Goal: Information Seeking & Learning: Learn about a topic

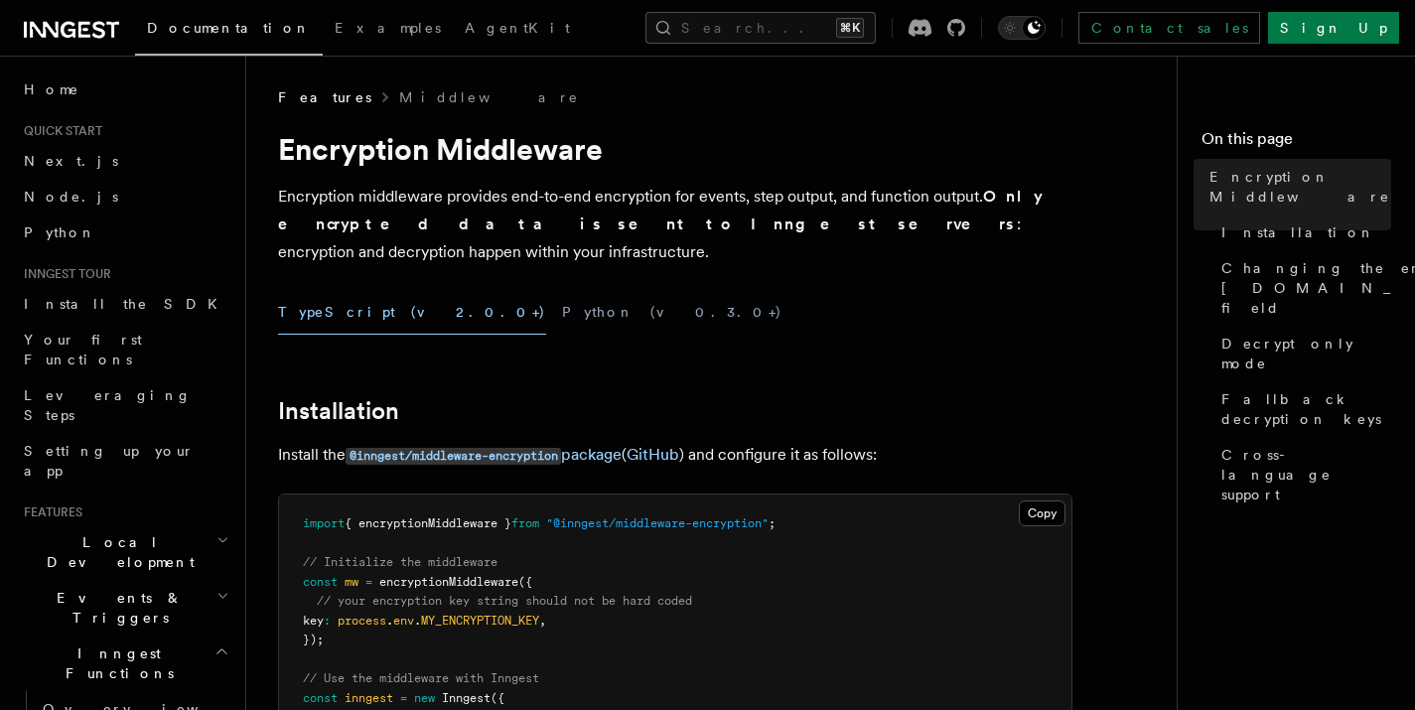
click at [363, 199] on p "Encryption middleware provides end-to-end encryption for events, step output, a…" at bounding box center [675, 224] width 794 height 83
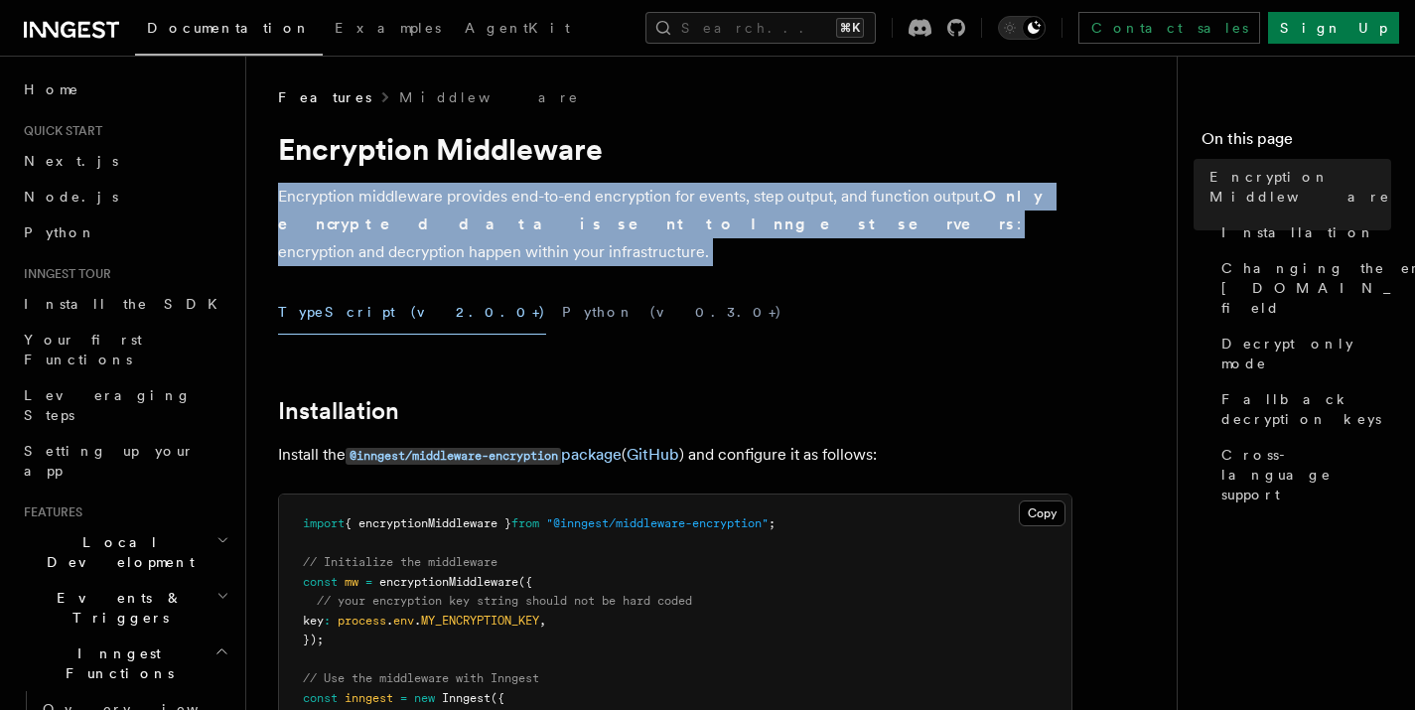
click at [363, 199] on p "Encryption middleware provides end-to-end encryption for events, step output, a…" at bounding box center [675, 224] width 794 height 83
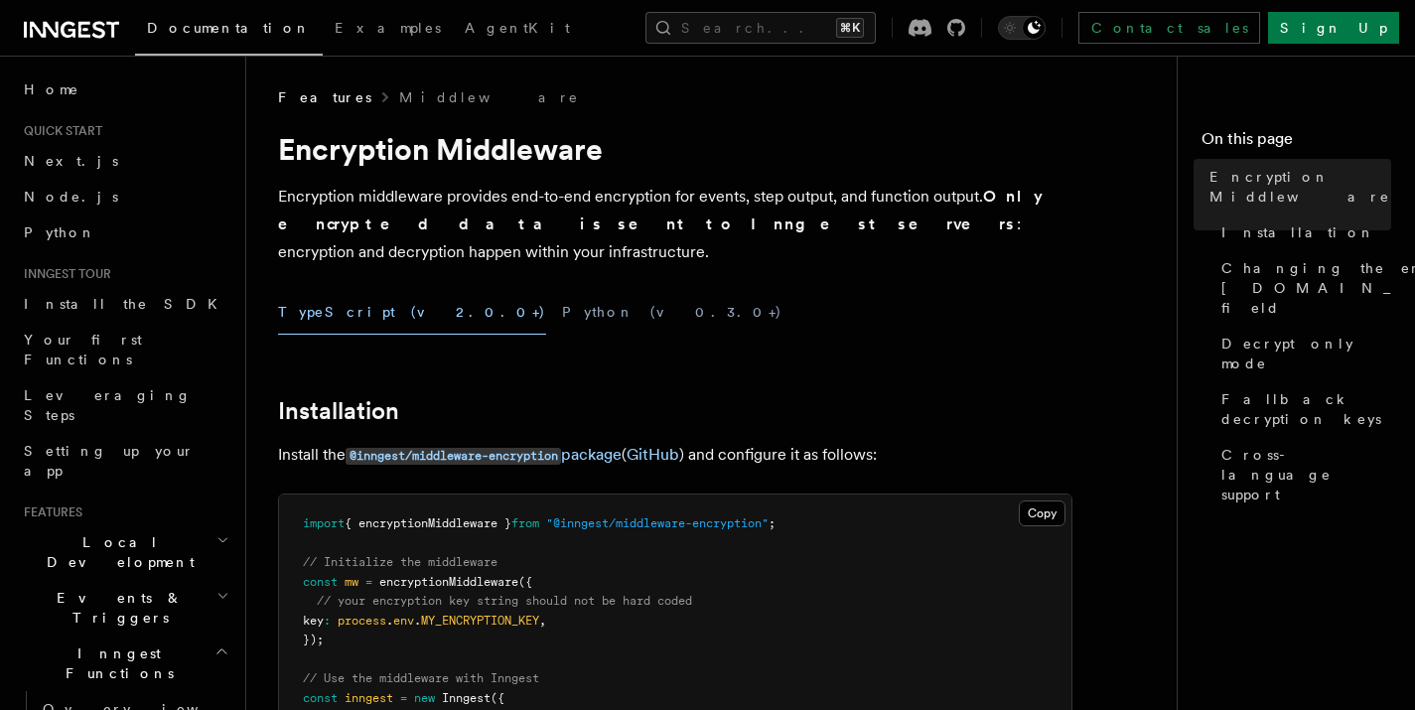
click at [668, 198] on p "Encryption middleware provides end-to-end encryption for events, step output, a…" at bounding box center [675, 224] width 794 height 83
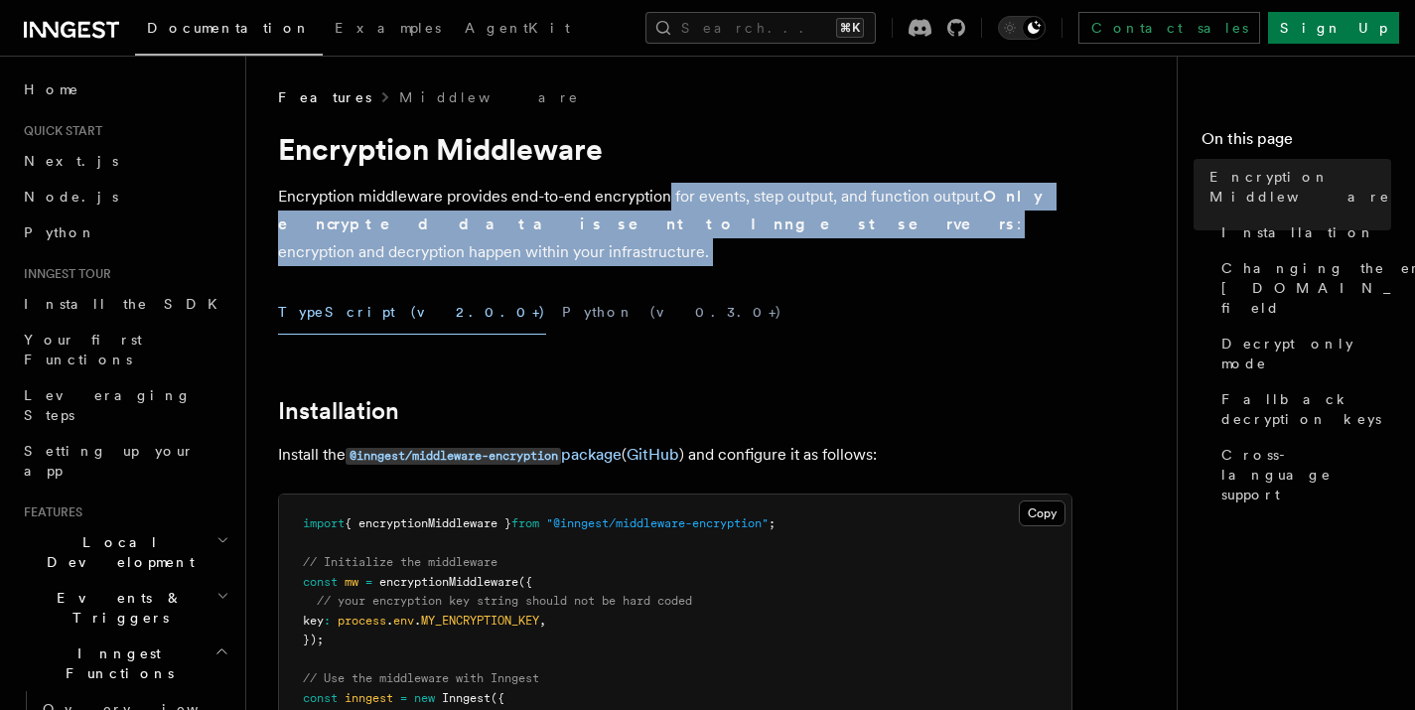
click at [668, 197] on p "Encryption middleware provides end-to-end encryption for events, step output, a…" at bounding box center [675, 224] width 794 height 83
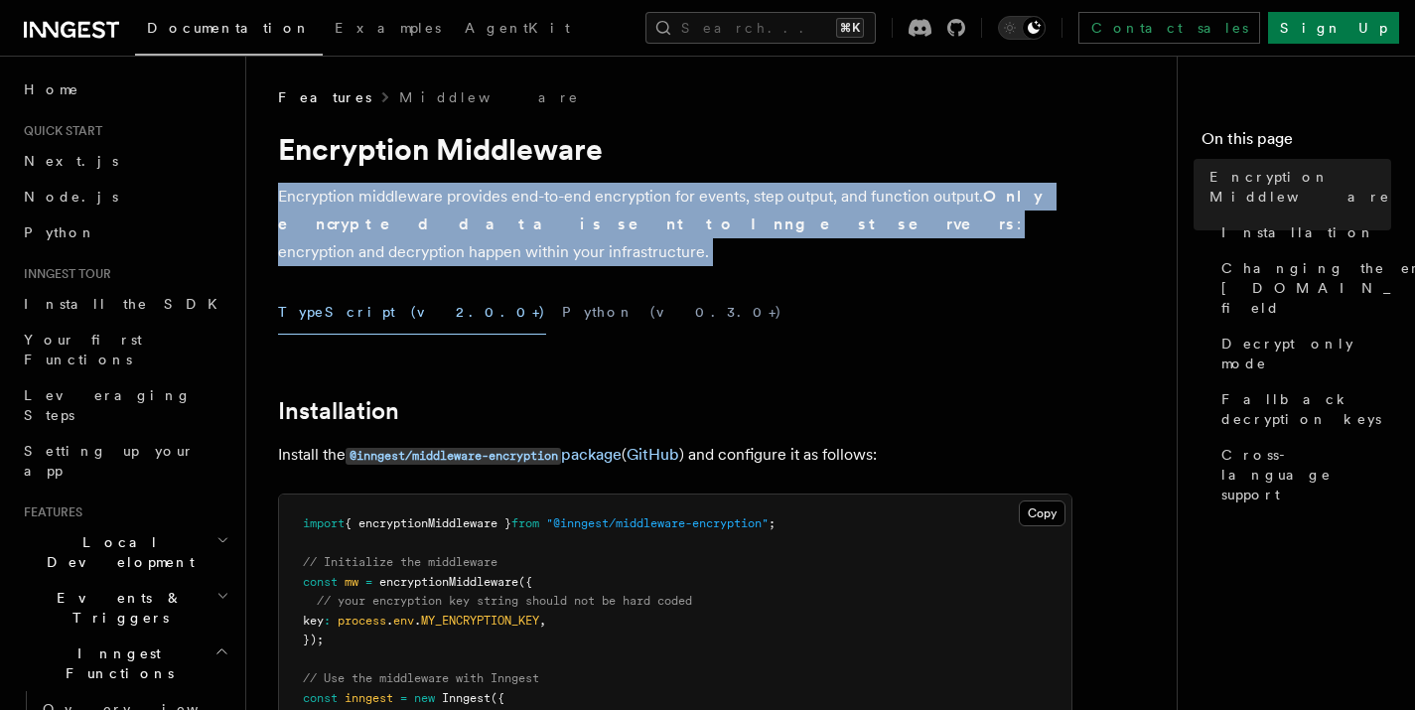
click at [668, 197] on p "Encryption middleware provides end-to-end encryption for events, step output, a…" at bounding box center [675, 224] width 794 height 83
click at [821, 195] on p "Encryption middleware provides end-to-end encryption for events, step output, a…" at bounding box center [675, 224] width 794 height 83
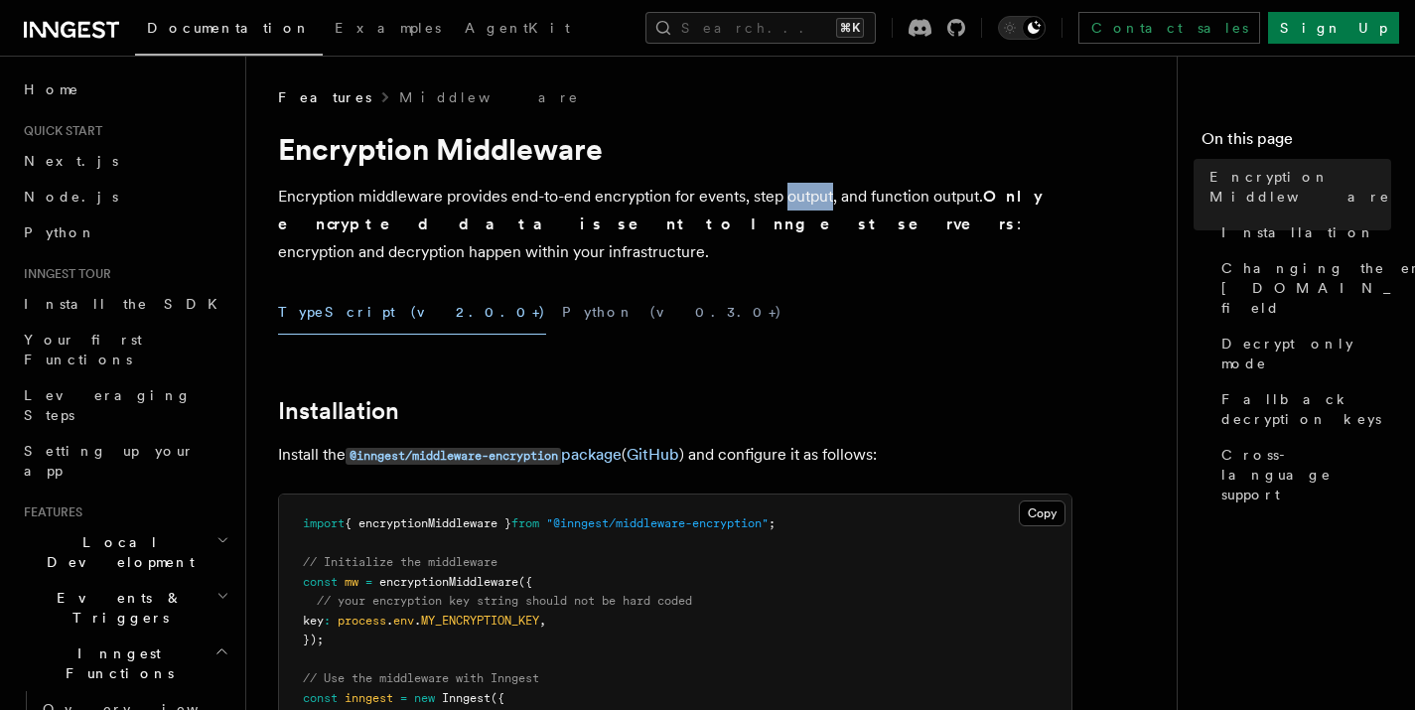
click at [820, 194] on p "Encryption middleware provides end-to-end encryption for events, step output, a…" at bounding box center [675, 224] width 794 height 83
click at [875, 195] on p "Encryption middleware provides end-to-end encryption for events, step output, a…" at bounding box center [675, 224] width 794 height 83
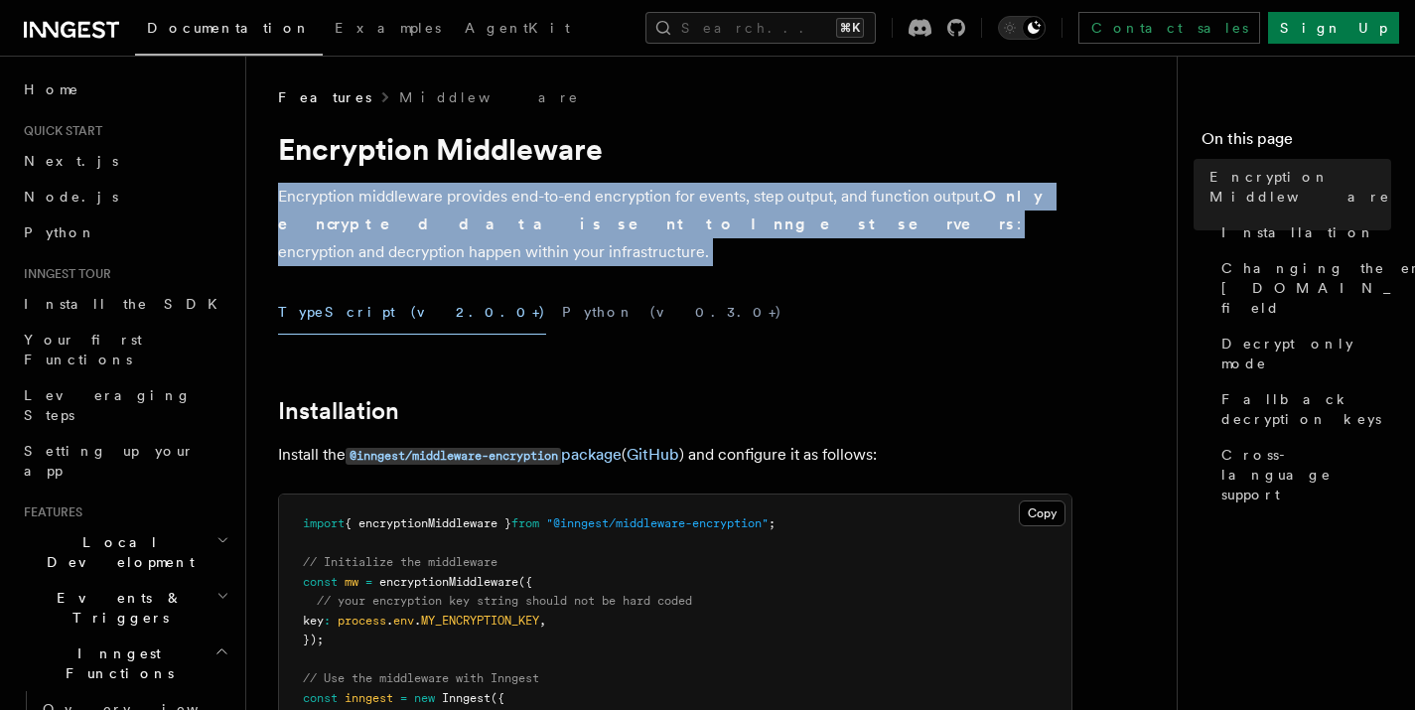
click at [875, 195] on p "Encryption middleware provides end-to-end encryption for events, step output, a…" at bounding box center [675, 224] width 794 height 83
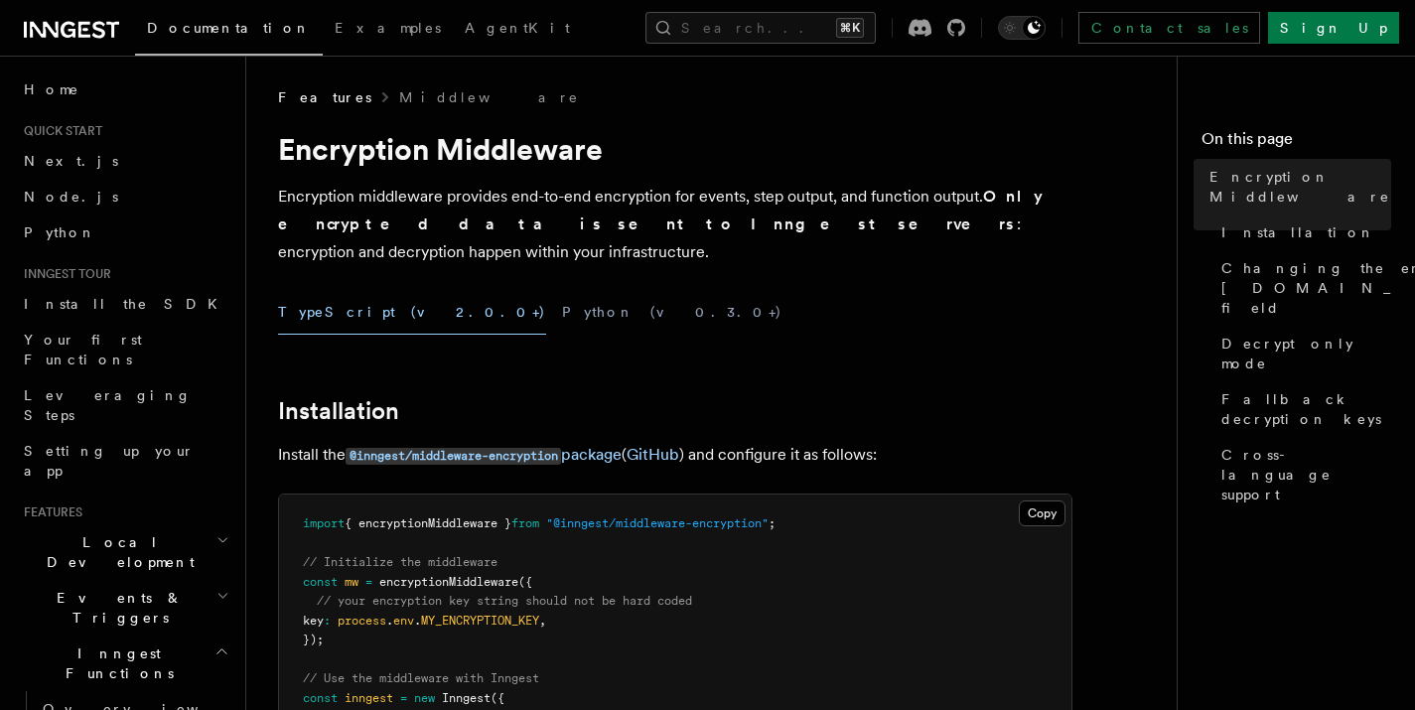
click at [352, 225] on strong "Only encrypted data is sent to Inngest servers" at bounding box center [660, 210] width 764 height 47
click at [529, 228] on strong "Only encrypted data is sent to Inngest servers" at bounding box center [660, 210] width 764 height 47
click at [528, 228] on strong "Only encrypted data is sent to Inngest servers" at bounding box center [660, 210] width 764 height 47
click at [619, 224] on p "Encryption middleware provides end-to-end encryption for events, step output, a…" at bounding box center [675, 224] width 794 height 83
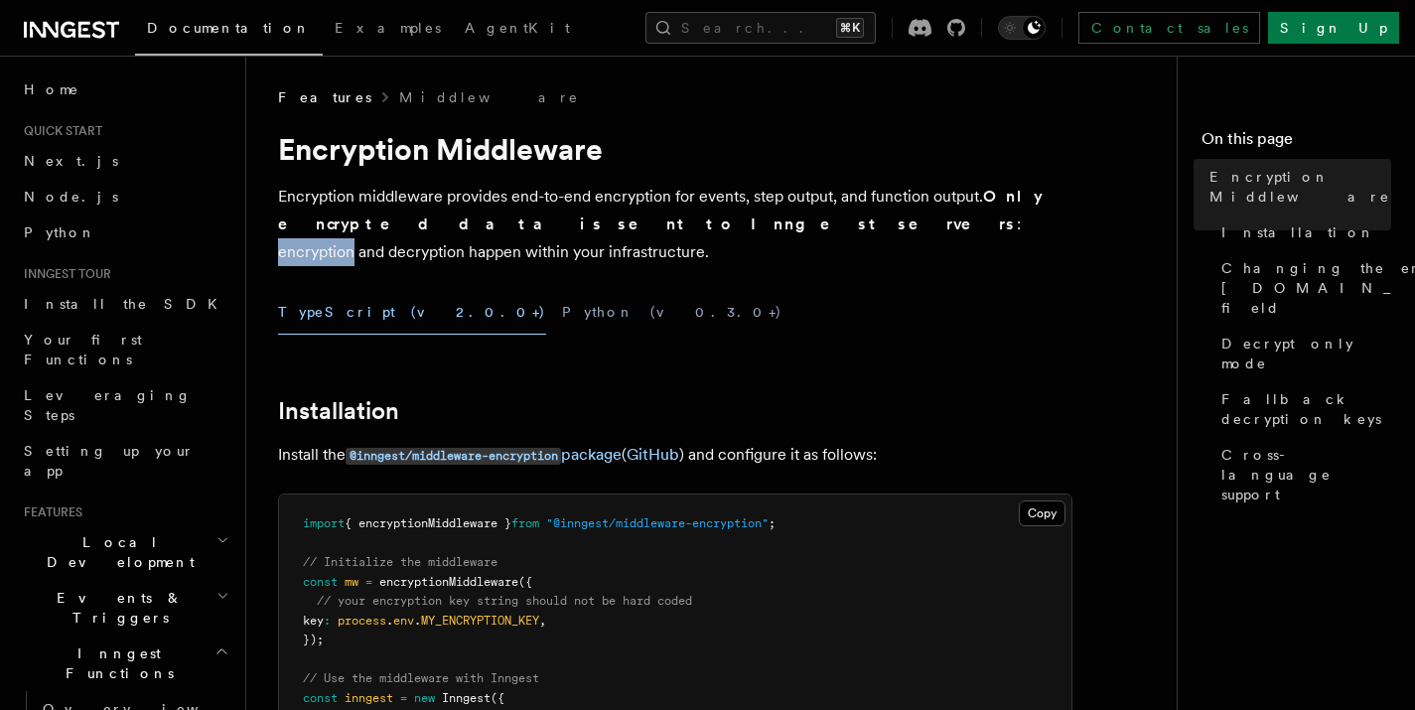
click at [619, 224] on p "Encryption middleware provides end-to-end encryption for events, step output, a…" at bounding box center [675, 224] width 794 height 83
click at [727, 226] on p "Encryption middleware provides end-to-end encryption for events, step output, a…" at bounding box center [675, 224] width 794 height 83
click at [849, 227] on p "Encryption middleware provides end-to-end encryption for events, step output, a…" at bounding box center [675, 224] width 794 height 83
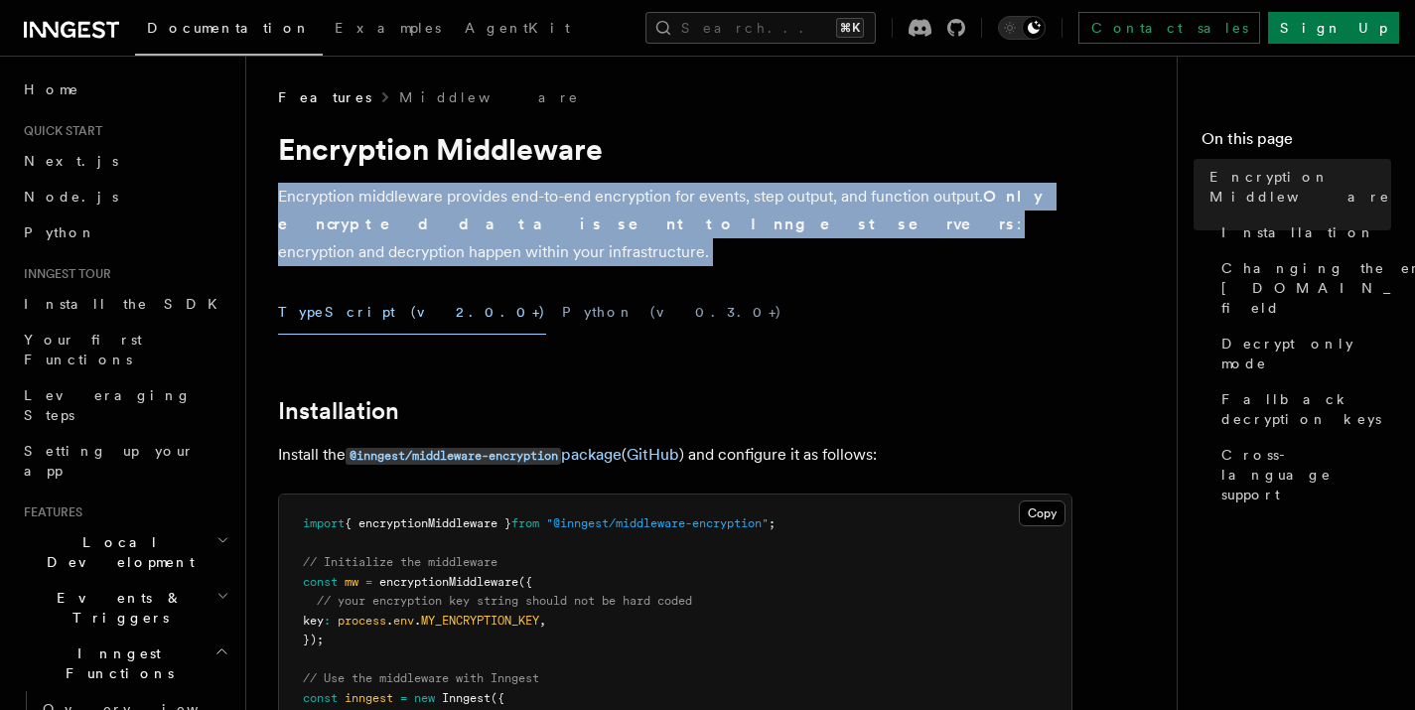
click at [849, 227] on p "Encryption middleware provides end-to-end encryption for events, step output, a…" at bounding box center [675, 224] width 794 height 83
click at [782, 224] on p "Encryption middleware provides end-to-end encryption for events, step output, a…" at bounding box center [675, 224] width 794 height 83
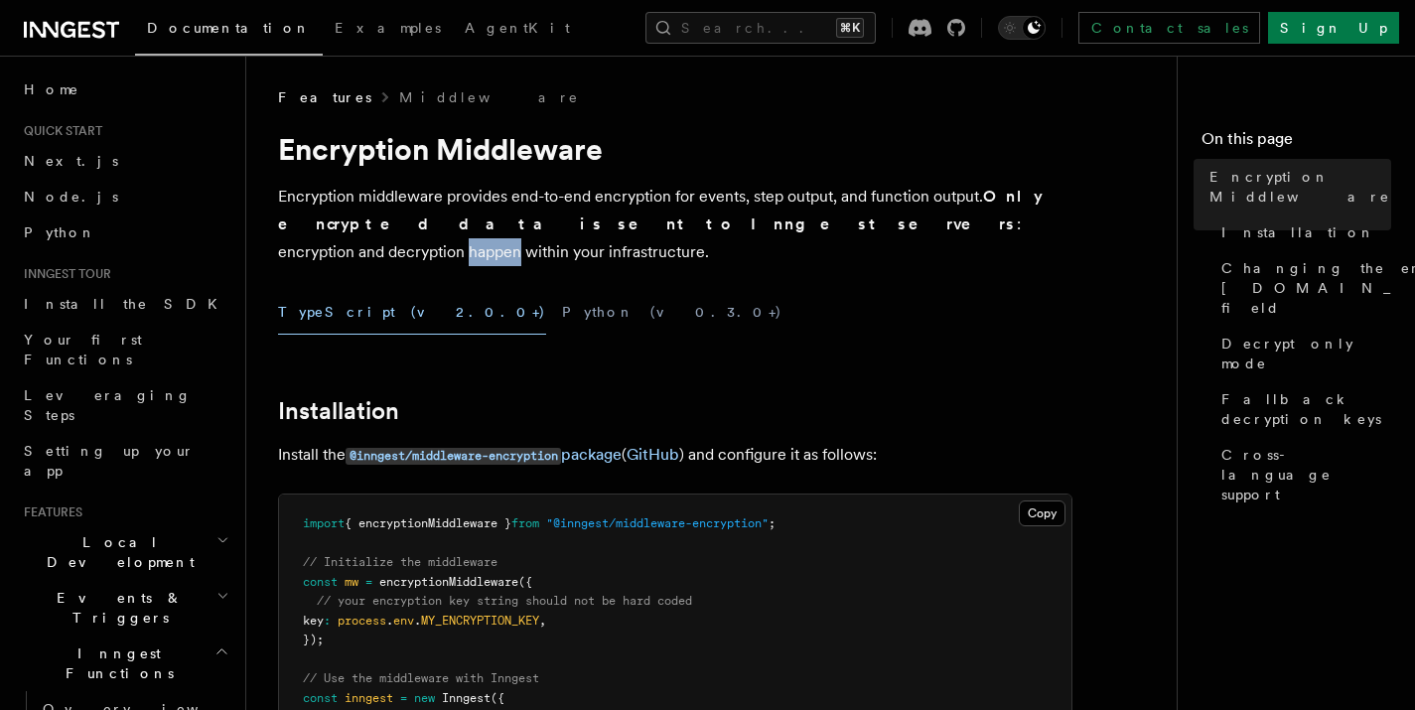
click at [782, 224] on p "Encryption middleware provides end-to-end encryption for events, step output, a…" at bounding box center [675, 224] width 794 height 83
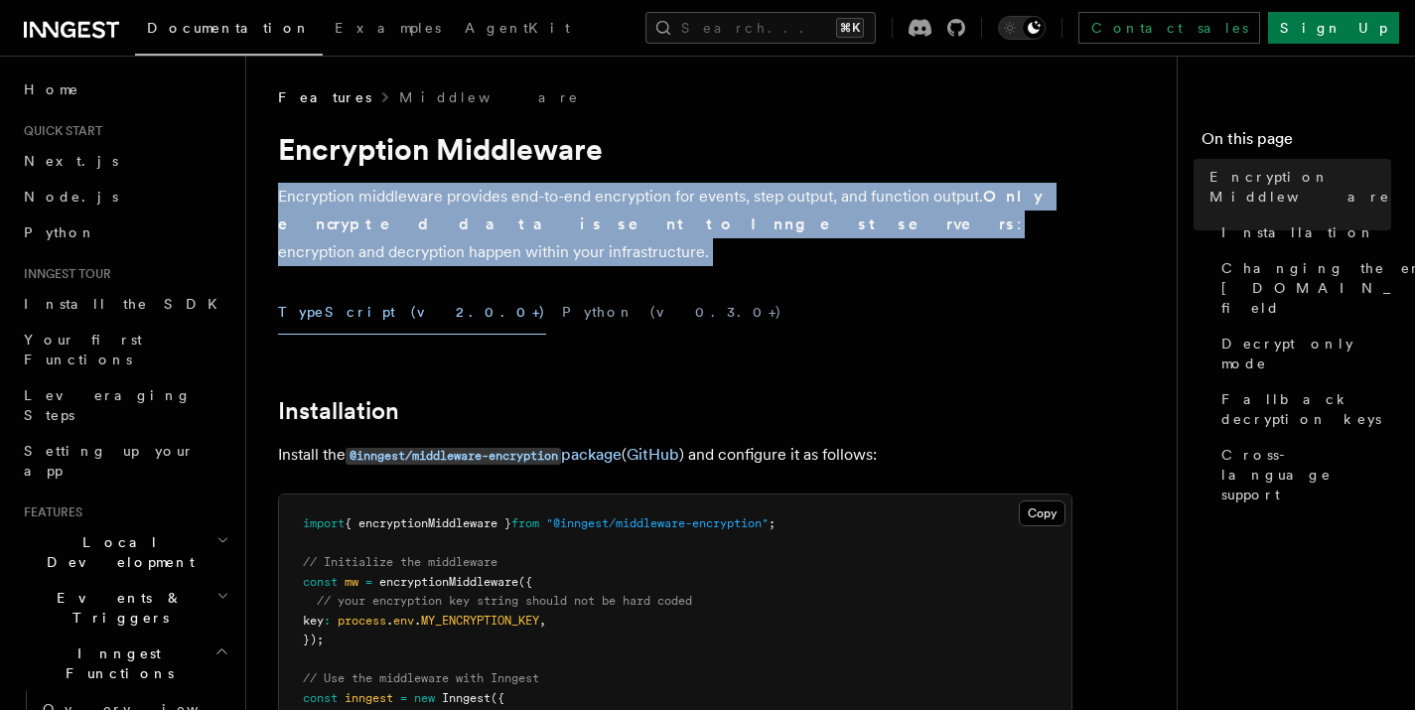
click at [782, 224] on p "Encryption middleware provides end-to-end encryption for events, step output, a…" at bounding box center [675, 224] width 794 height 83
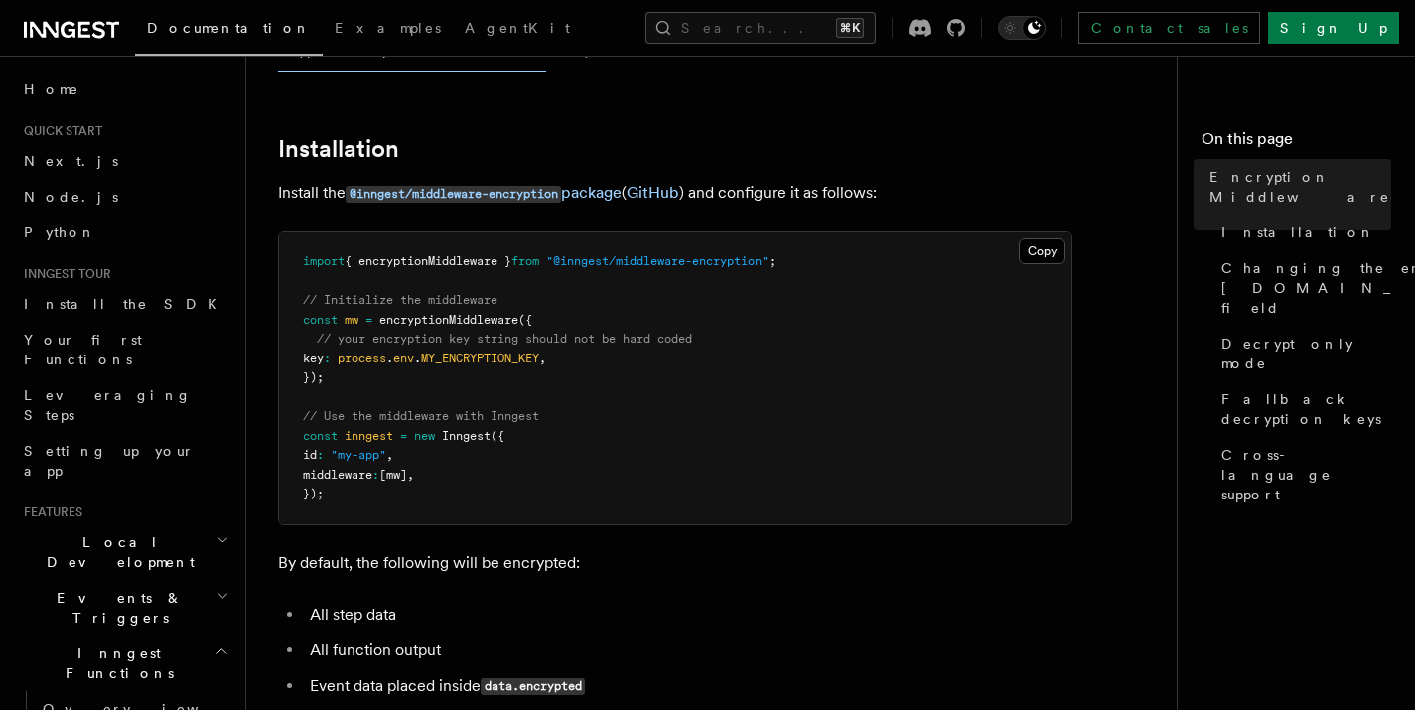
scroll to position [263, 0]
click at [482, 253] on span "{ encryptionMiddleware }" at bounding box center [427, 260] width 167 height 14
click at [368, 292] on span "// Initialize the middleware" at bounding box center [400, 299] width 195 height 14
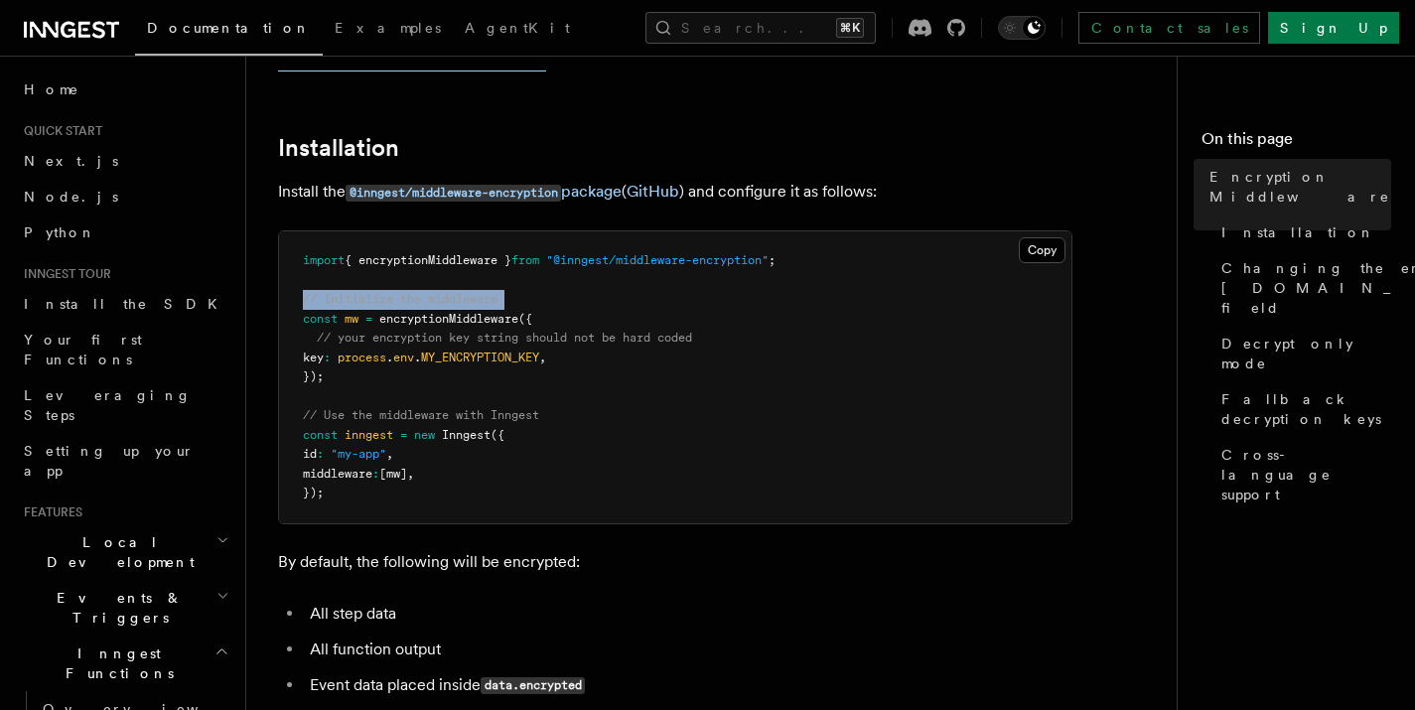
click at [368, 292] on span "// Initialize the middleware" at bounding box center [400, 299] width 195 height 14
click at [318, 312] on span "const" at bounding box center [320, 319] width 35 height 14
click at [473, 312] on span "encryptionMiddleware" at bounding box center [448, 319] width 139 height 14
click at [472, 312] on span "encryptionMiddleware" at bounding box center [448, 319] width 139 height 14
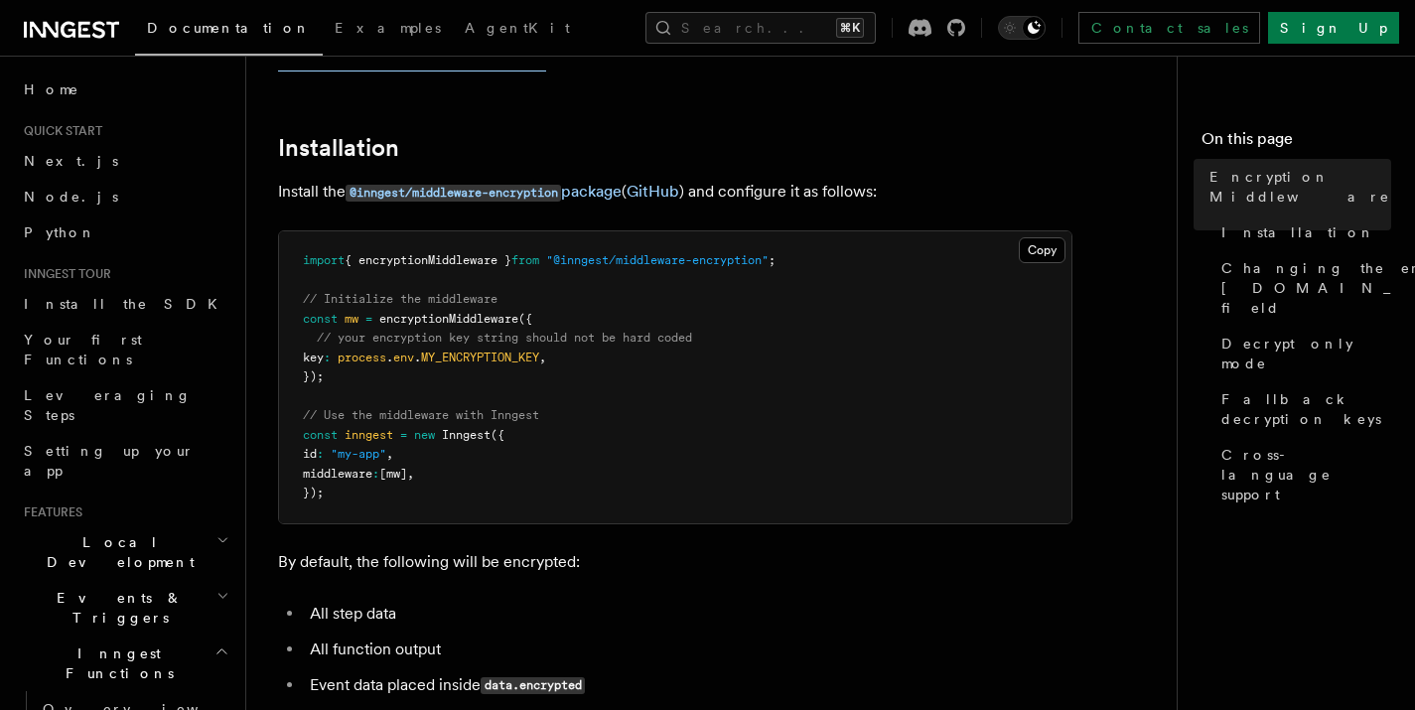
click at [324, 350] on span "key" at bounding box center [313, 357] width 21 height 14
click at [373, 350] on span "process" at bounding box center [362, 357] width 49 height 14
click at [414, 350] on span "env" at bounding box center [403, 357] width 21 height 14
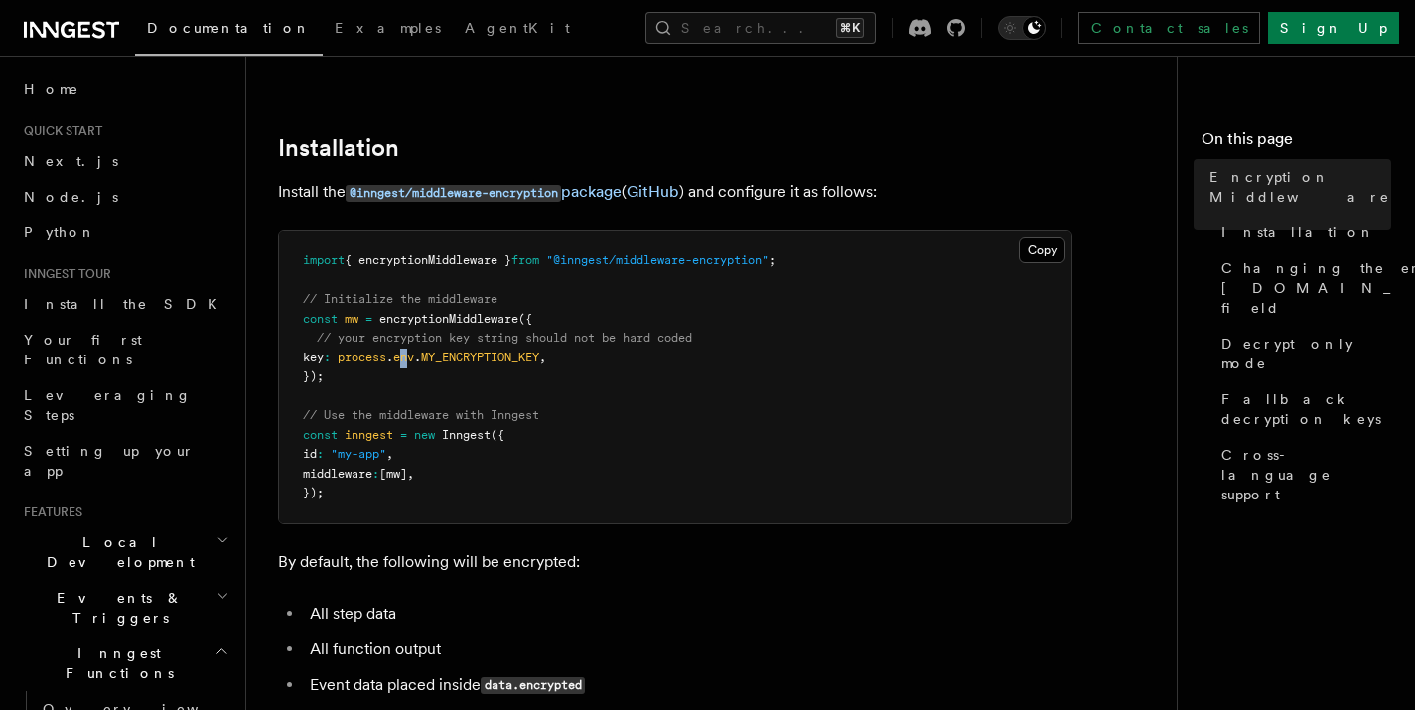
click at [414, 350] on span "env" at bounding box center [403, 357] width 21 height 14
click at [516, 350] on span "MY_ENCRYPTION_KEY" at bounding box center [480, 357] width 118 height 14
click at [333, 467] on span "middleware" at bounding box center [337, 474] width 69 height 14
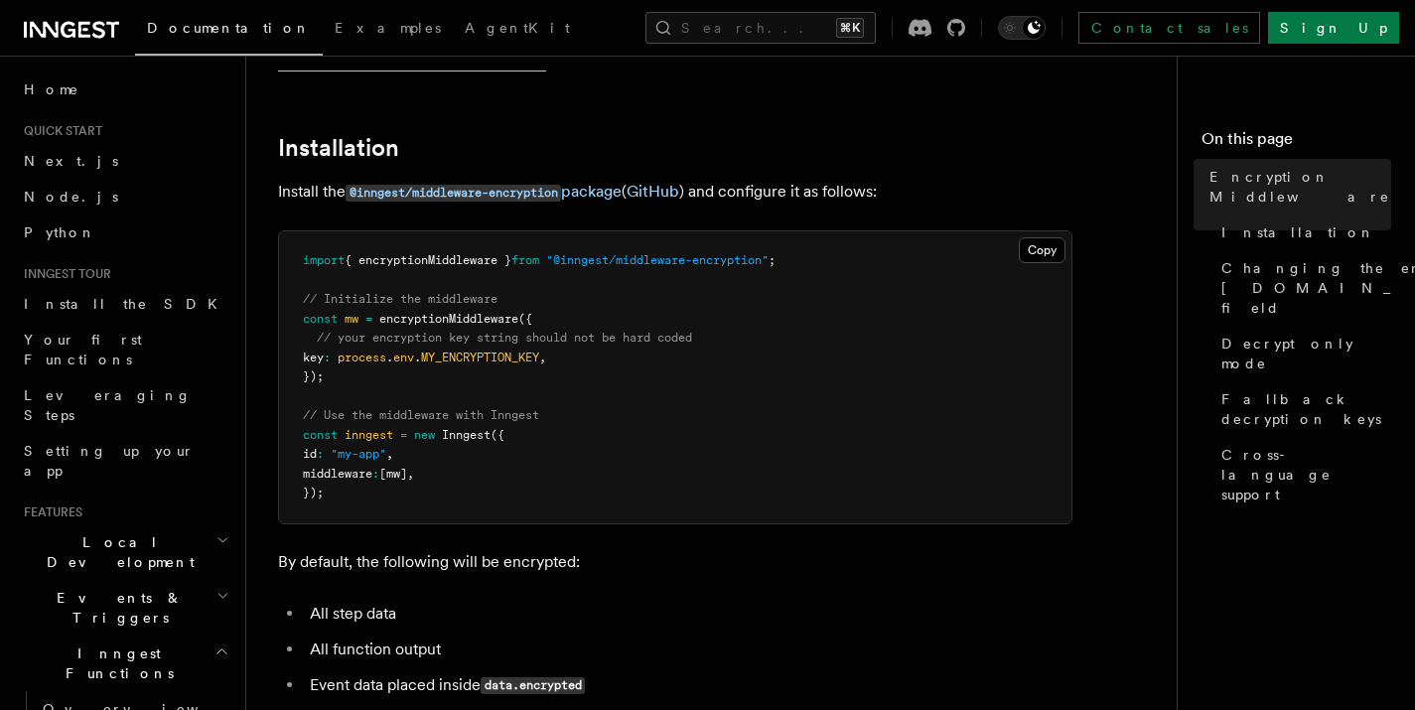
click at [407, 467] on span "[mw]" at bounding box center [393, 474] width 28 height 14
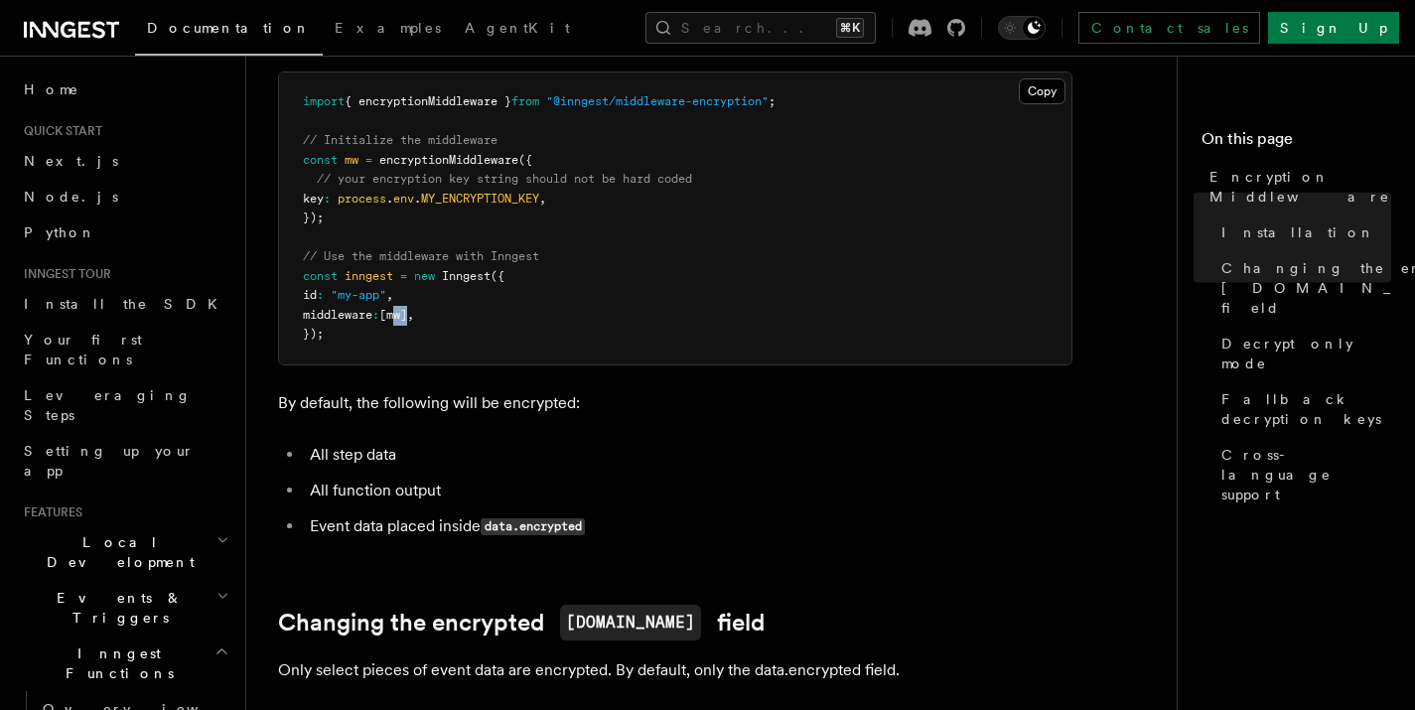
scroll to position [426, 0]
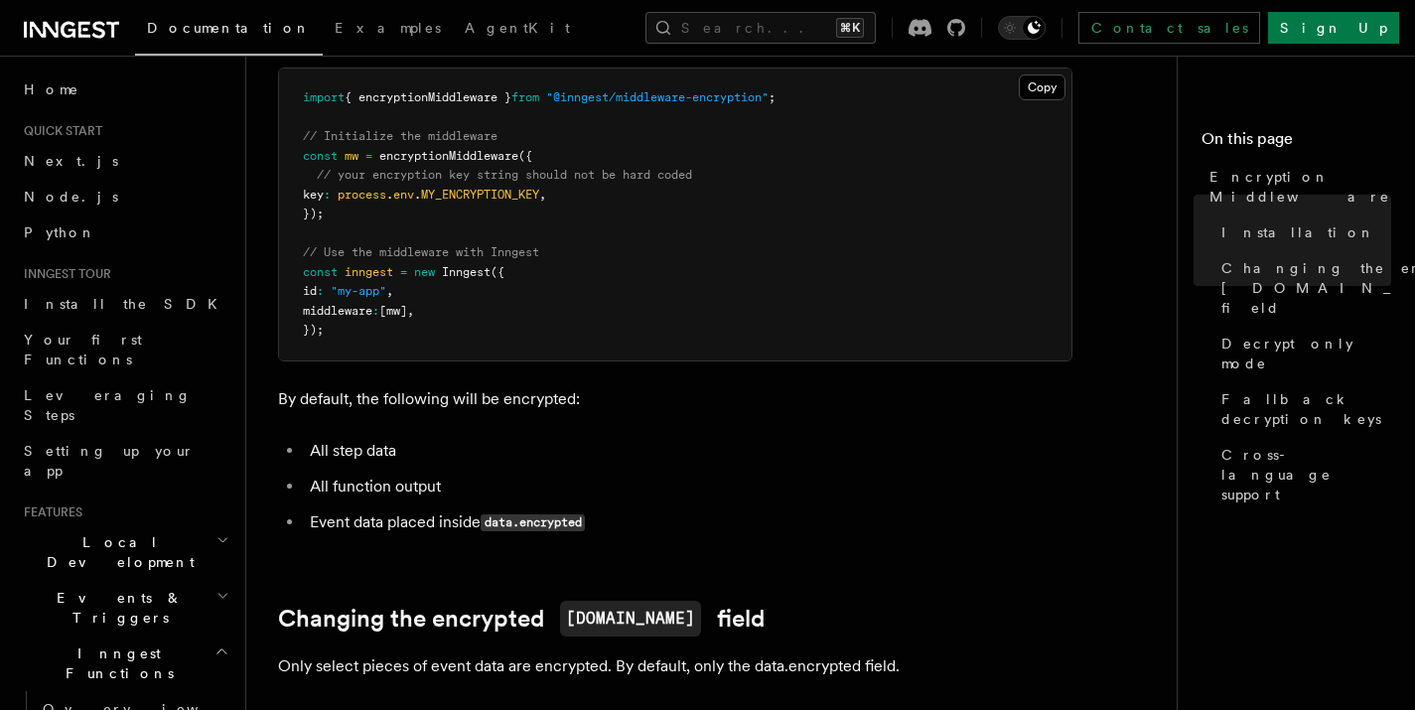
click at [507, 385] on p "By default, the following will be encrypted:" at bounding box center [675, 399] width 794 height 28
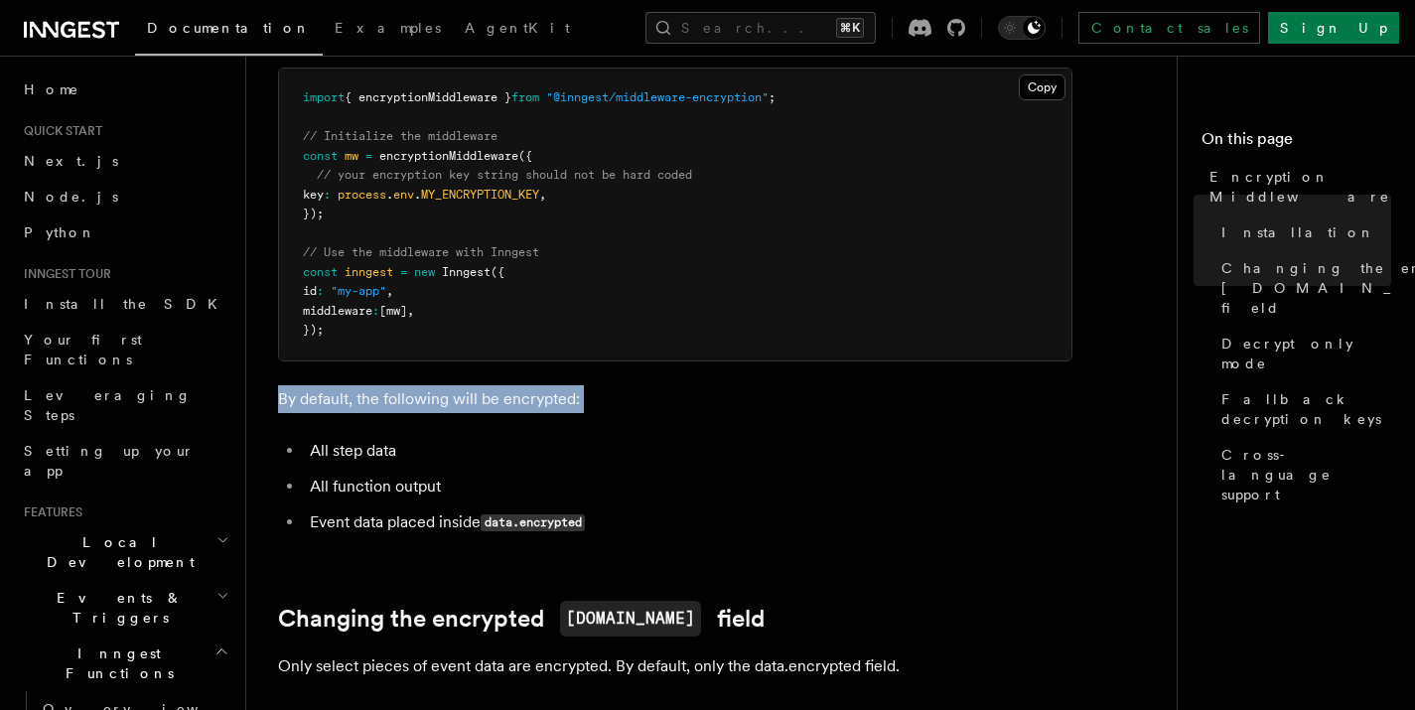
click at [507, 385] on p "By default, the following will be encrypted:" at bounding box center [675, 399] width 794 height 28
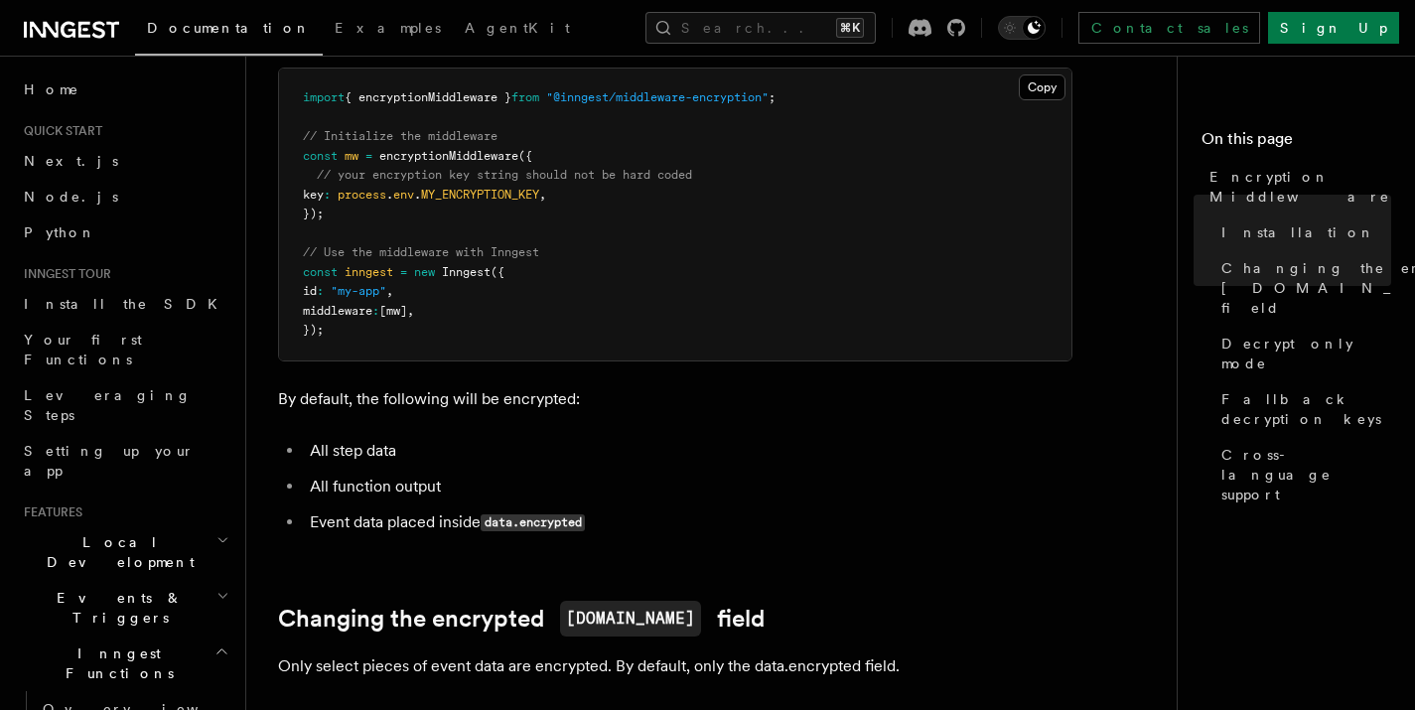
click at [349, 437] on li "All step data" at bounding box center [688, 451] width 768 height 28
click at [366, 473] on li "All function output" at bounding box center [688, 487] width 768 height 28
click at [365, 473] on li "All function output" at bounding box center [688, 487] width 768 height 28
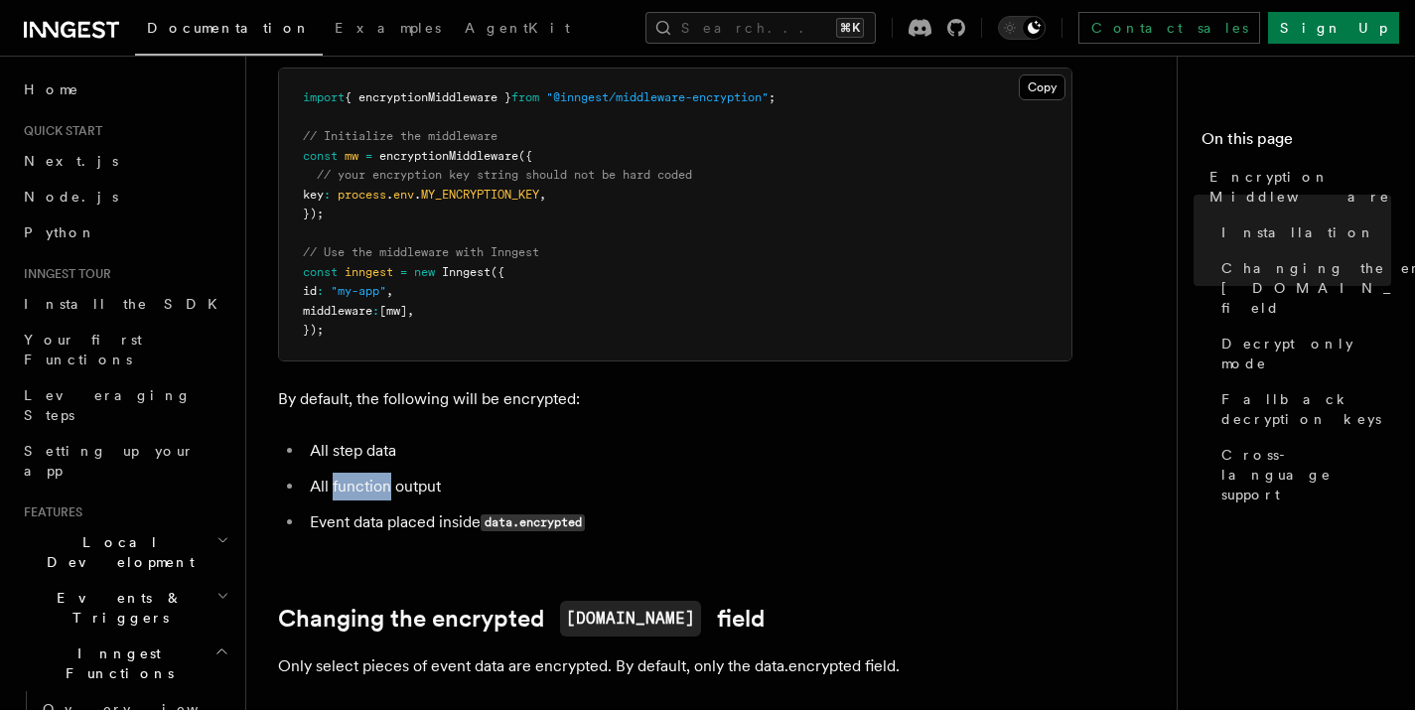
click at [365, 473] on li "All function output" at bounding box center [688, 487] width 768 height 28
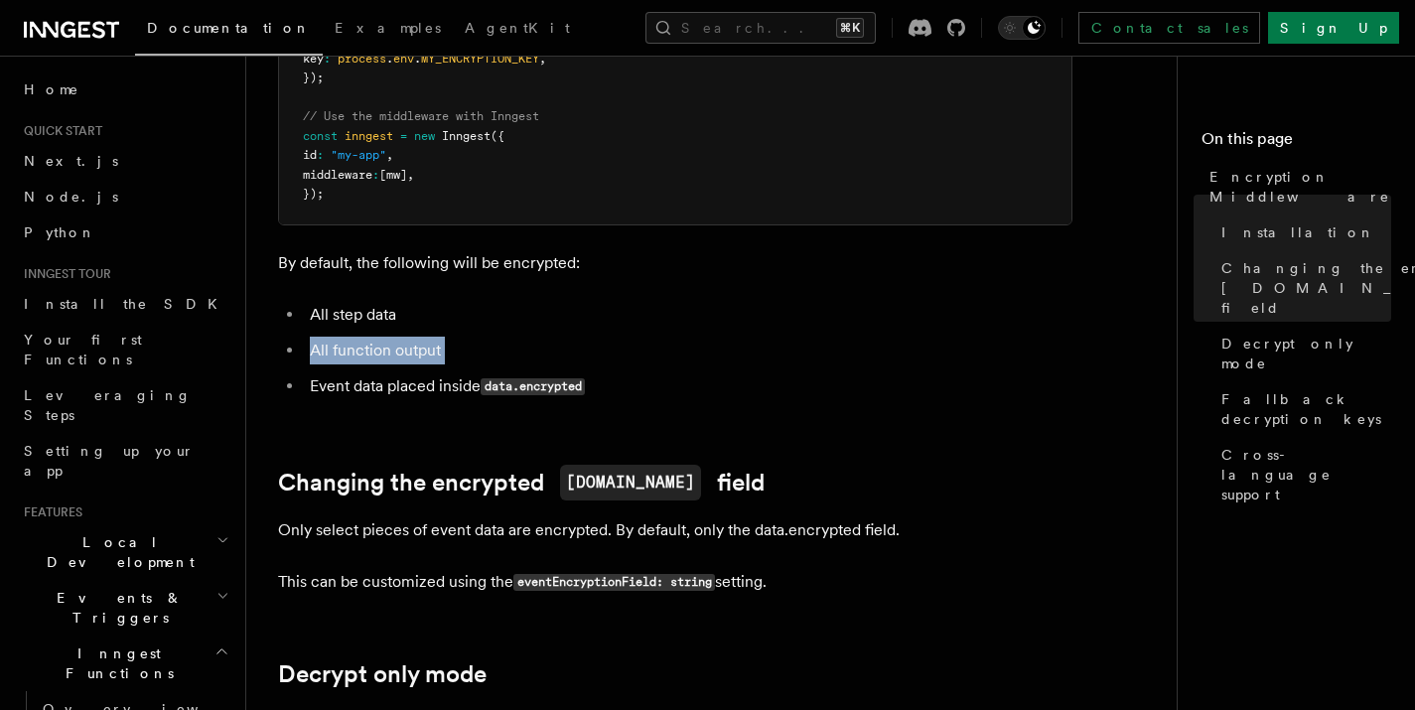
scroll to position [563, 0]
click at [377, 371] on li "Event data placed inside data.encrypted" at bounding box center [688, 385] width 768 height 29
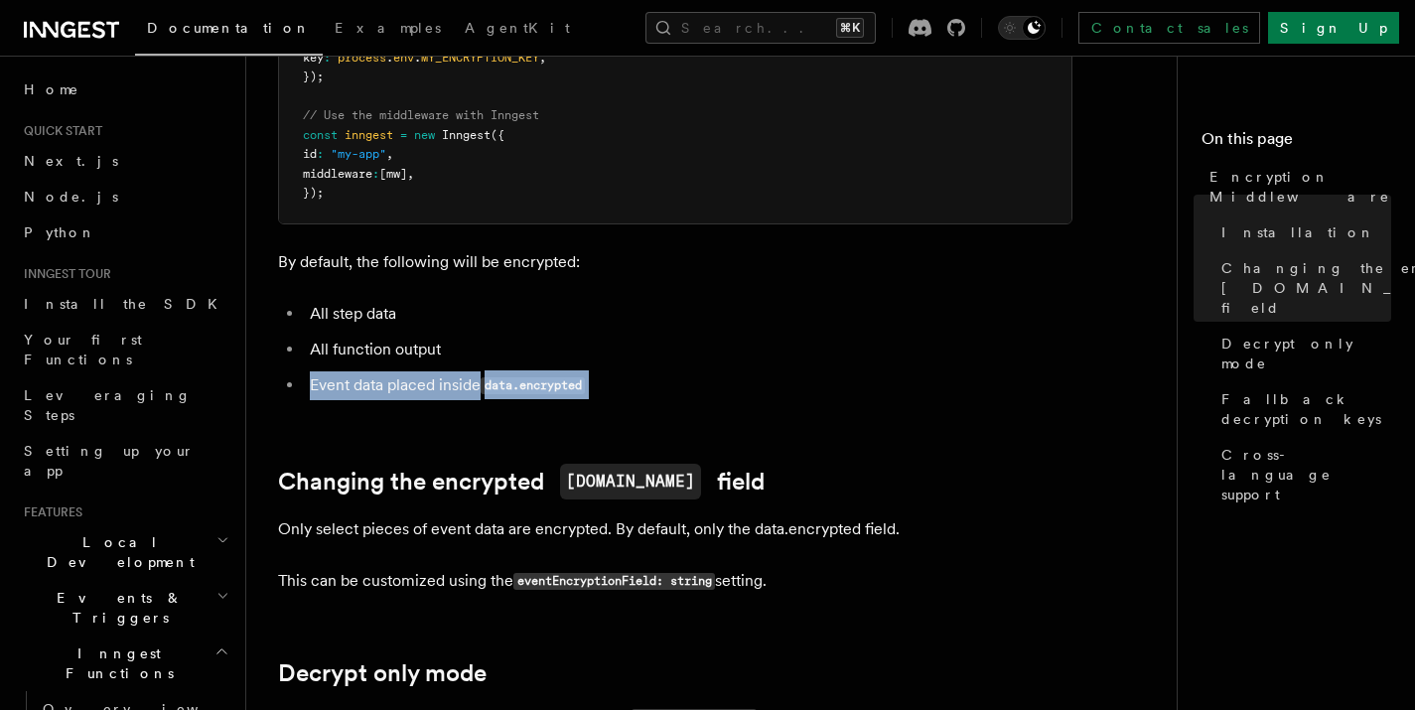
click at [377, 371] on li "Event data placed inside data.encrypted" at bounding box center [688, 385] width 768 height 29
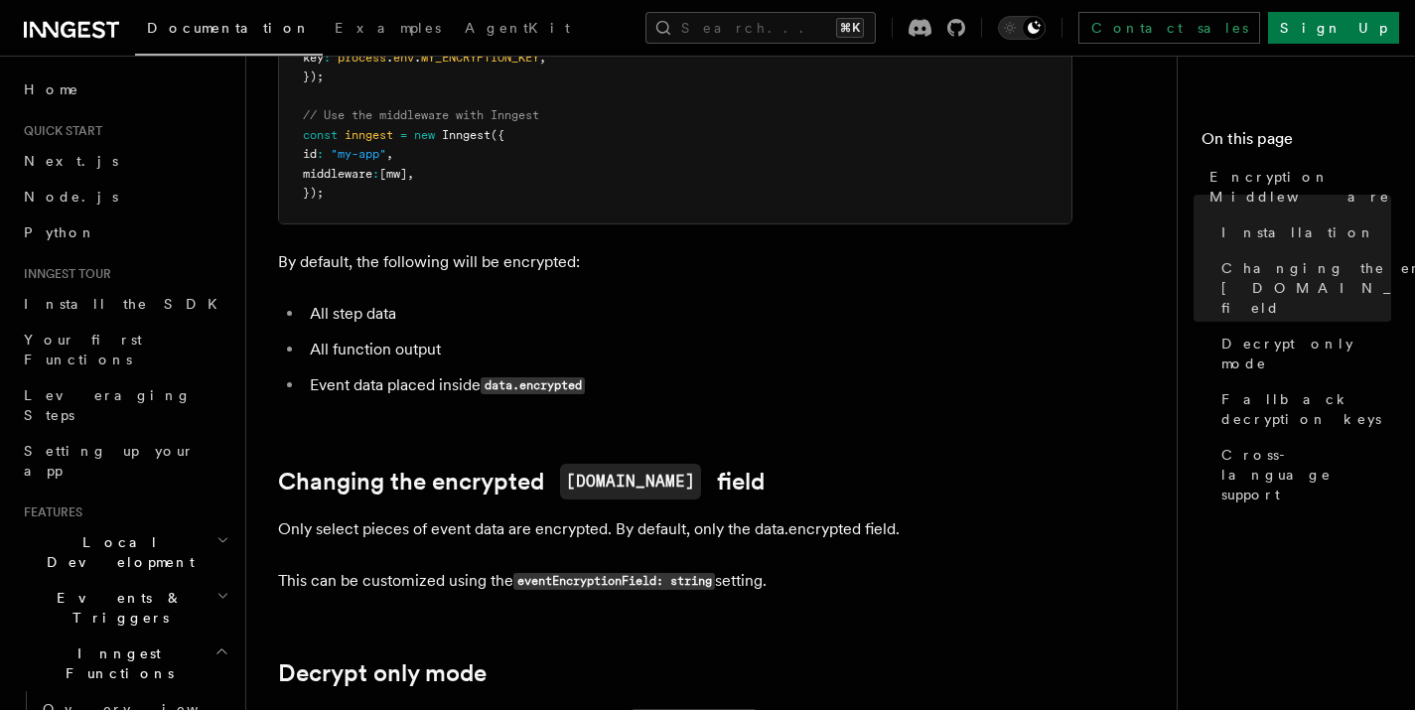
click at [452, 371] on li "Event data placed inside data.encrypted" at bounding box center [688, 385] width 768 height 29
click at [542, 377] on code "data.encrypted" at bounding box center [532, 385] width 104 height 17
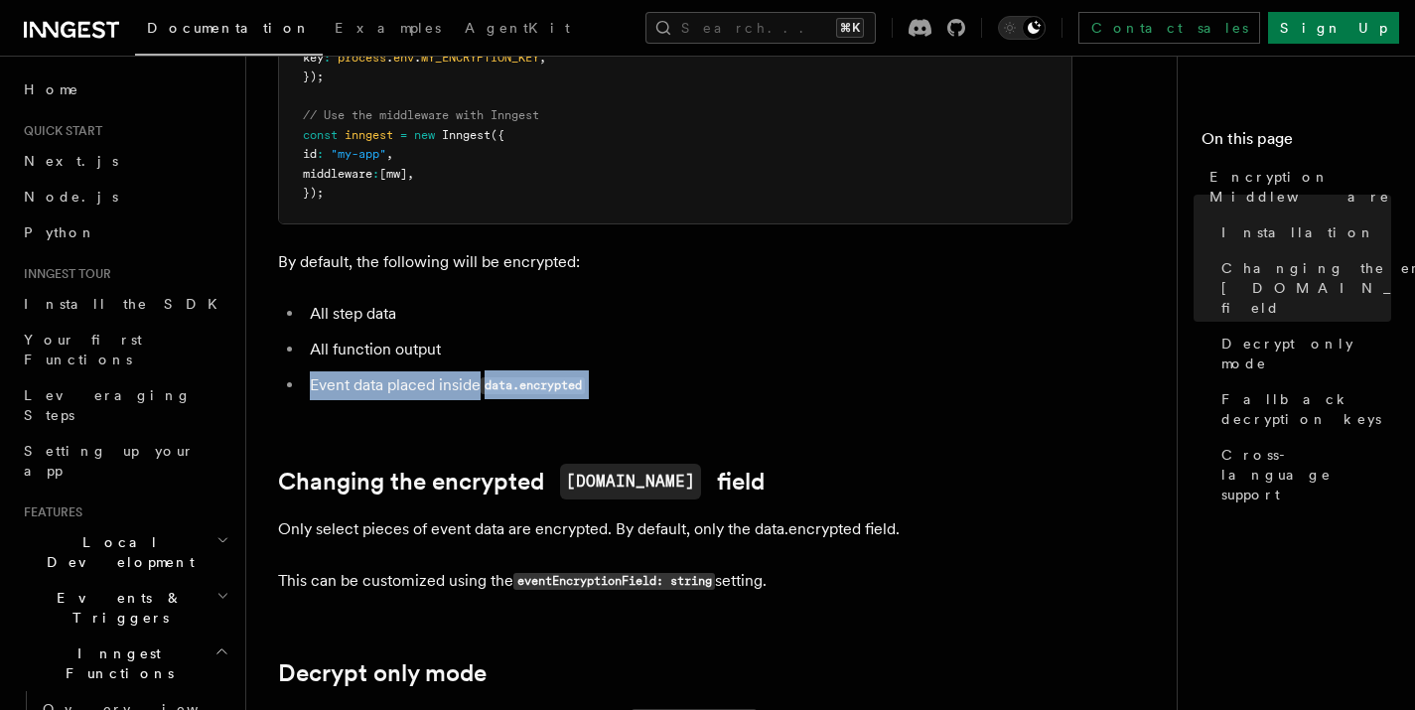
click at [542, 377] on code "data.encrypted" at bounding box center [532, 385] width 104 height 17
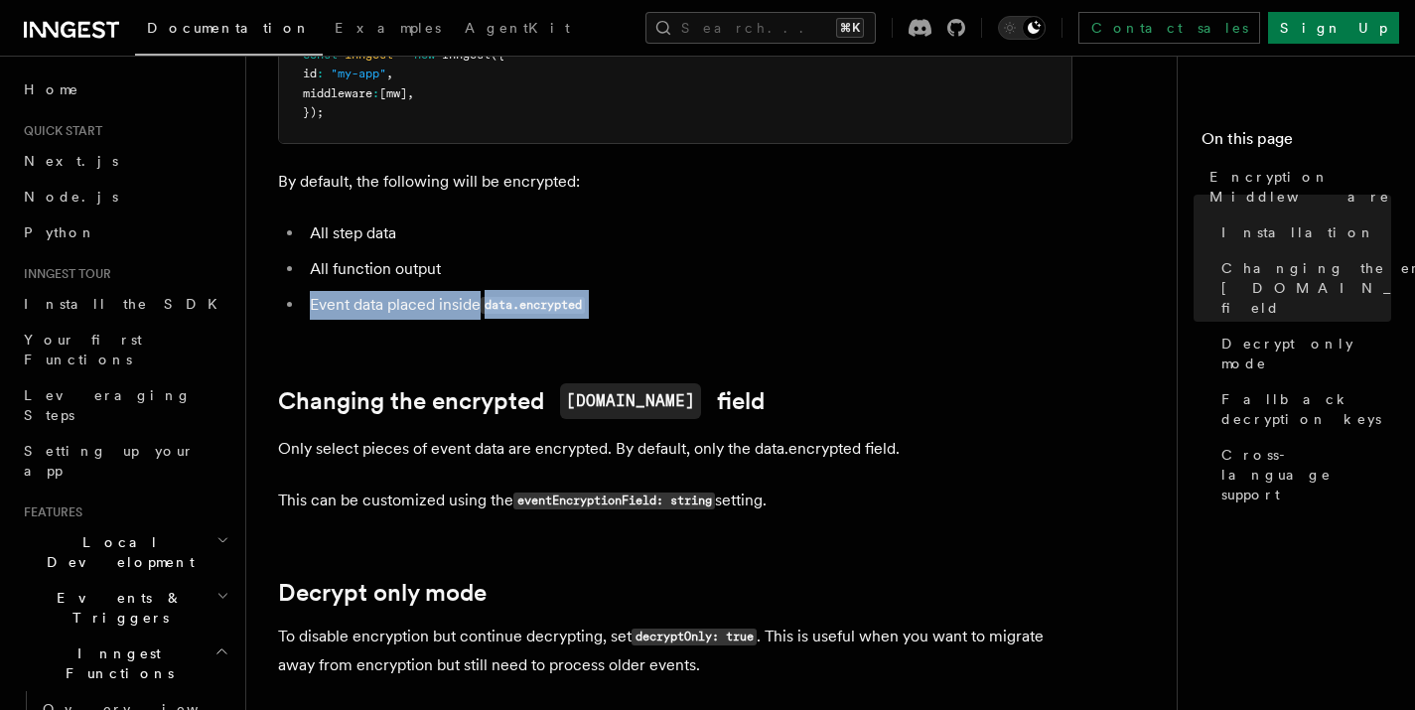
scroll to position [644, 0]
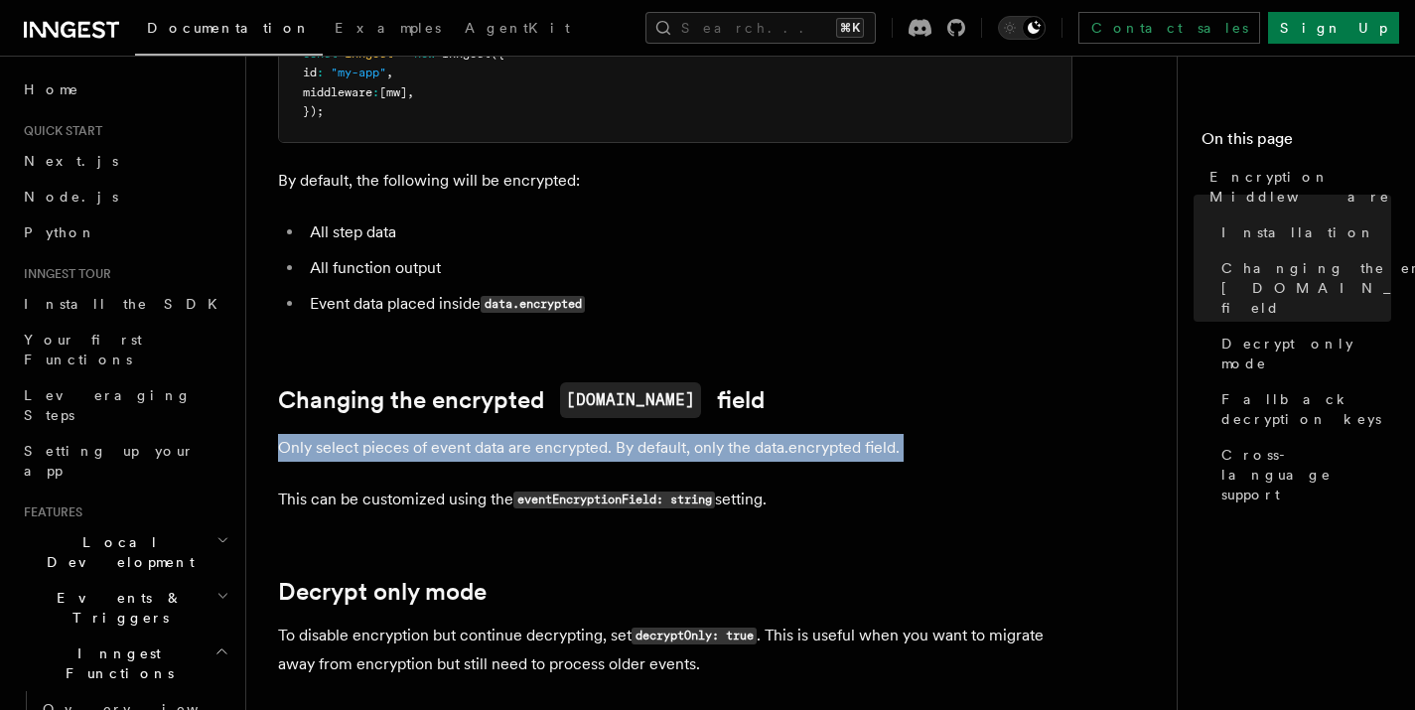
drag, startPoint x: 278, startPoint y: 420, endPoint x: 939, endPoint y: 437, distance: 661.4
click at [939, 437] on article "Features Middleware Encryption Middleware Encryption middleware provides end-to…" at bounding box center [719, 656] width 883 height 2427
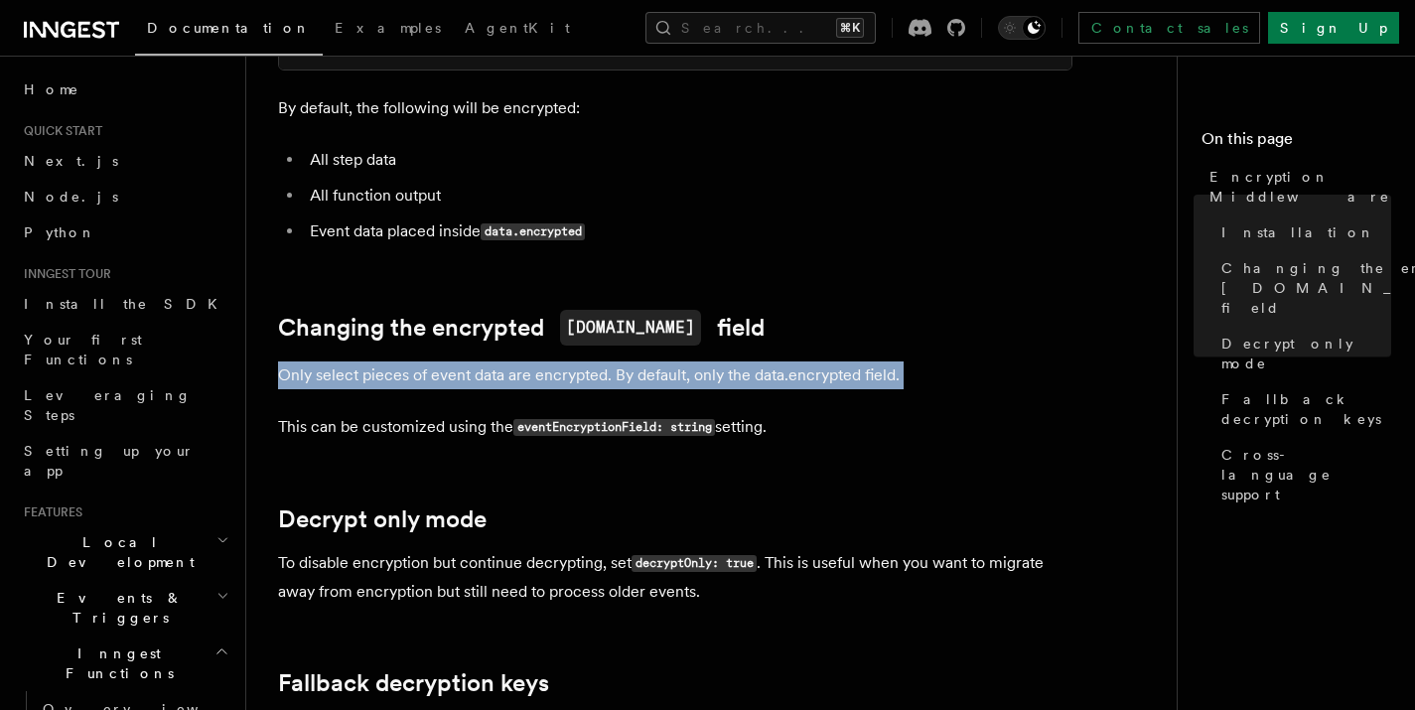
scroll to position [719, 0]
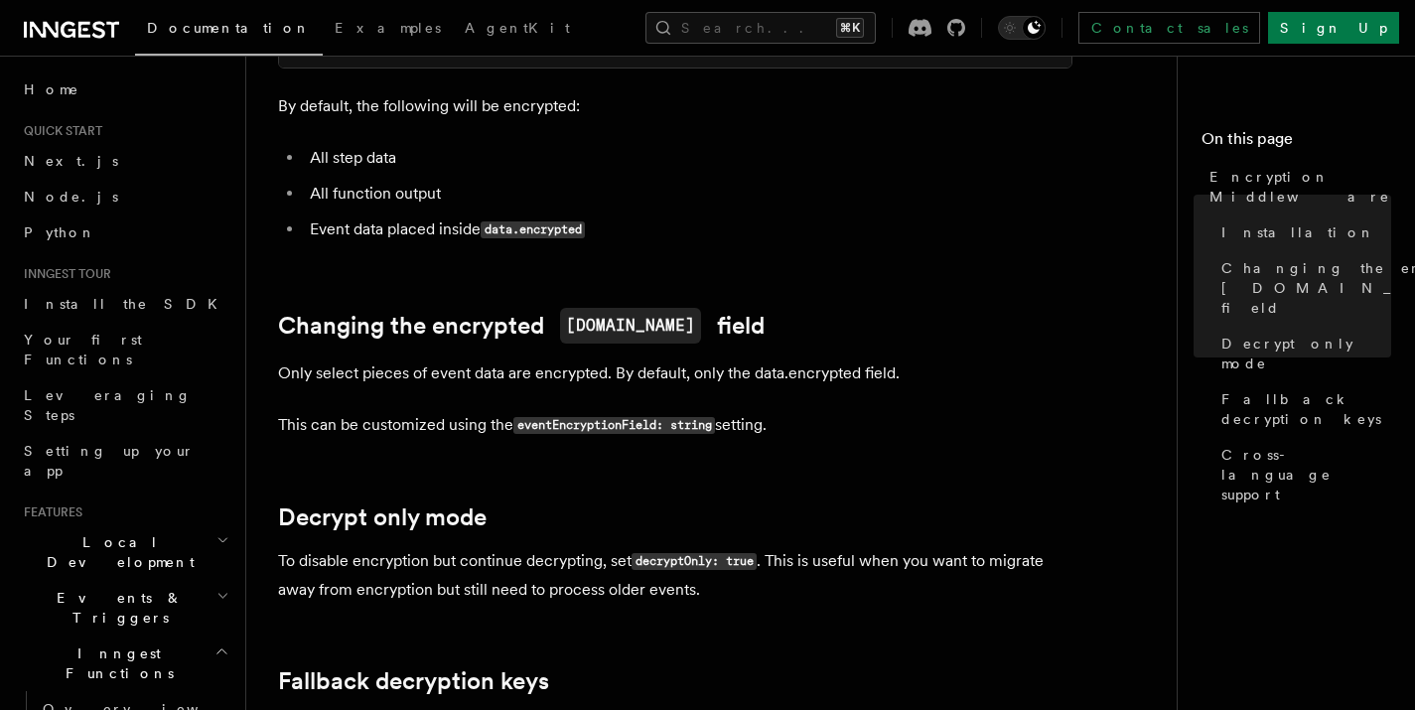
click at [409, 411] on p "This can be customized using the eventEncryptionField: string setting." at bounding box center [675, 425] width 794 height 29
click at [464, 411] on p "This can be customized using the eventEncryptionField: string setting." at bounding box center [675, 425] width 794 height 29
click at [611, 417] on code "eventEncryptionField: string" at bounding box center [614, 425] width 202 height 17
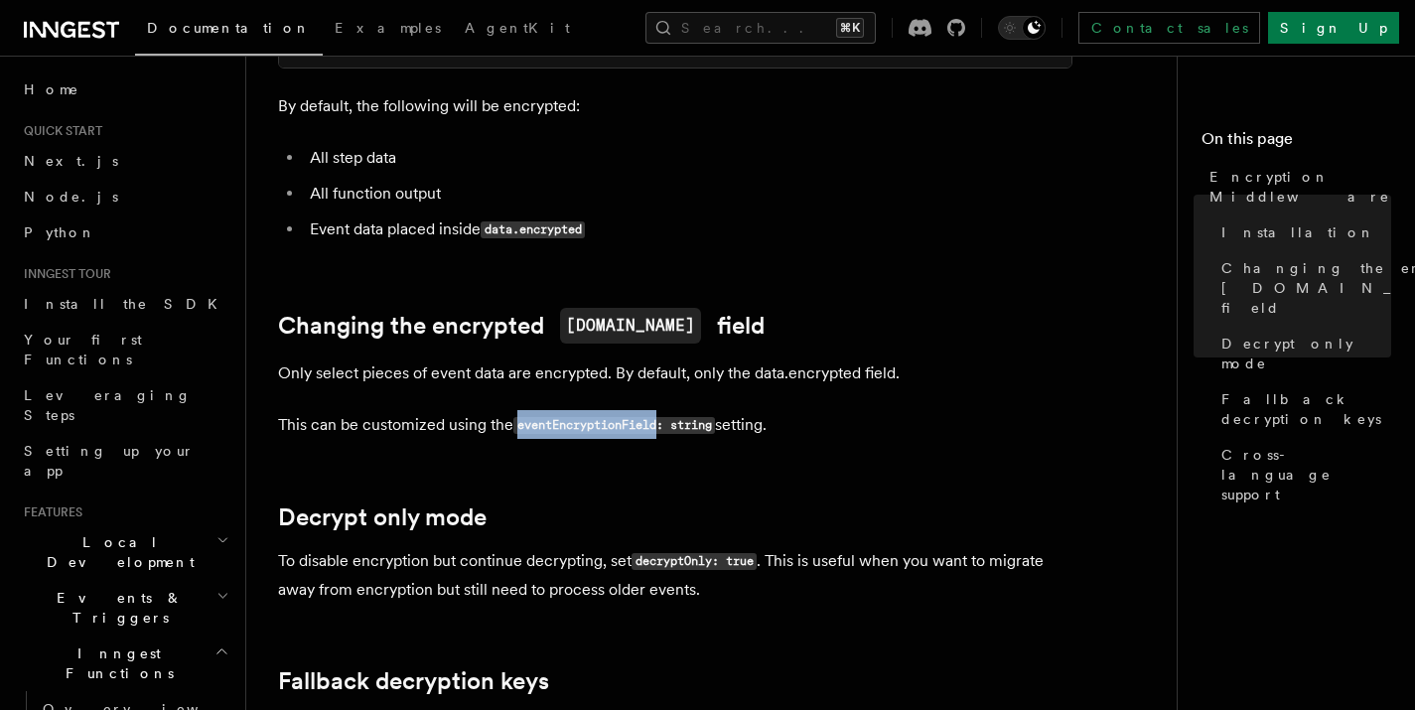
click at [611, 417] on code "eventEncryptionField: string" at bounding box center [614, 425] width 202 height 17
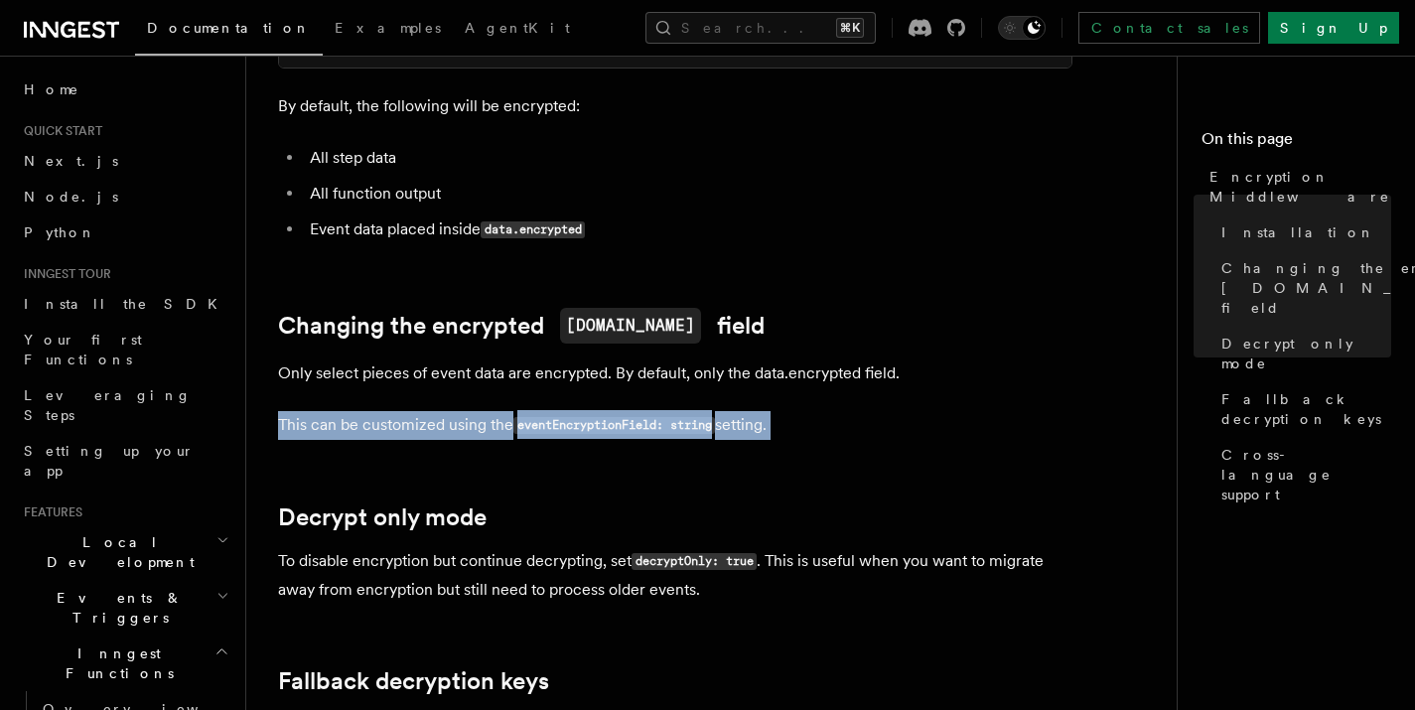
click at [611, 417] on code "eventEncryptionField: string" at bounding box center [614, 425] width 202 height 17
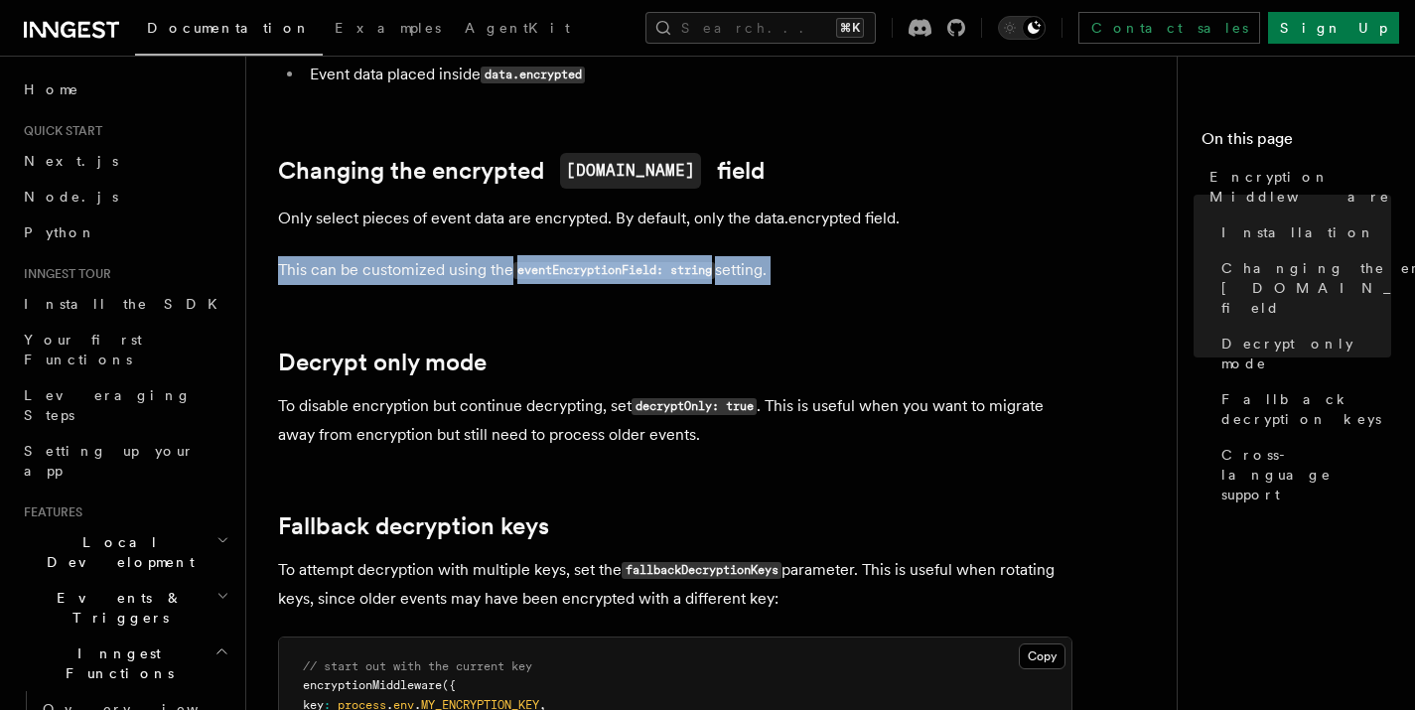
scroll to position [875, 0]
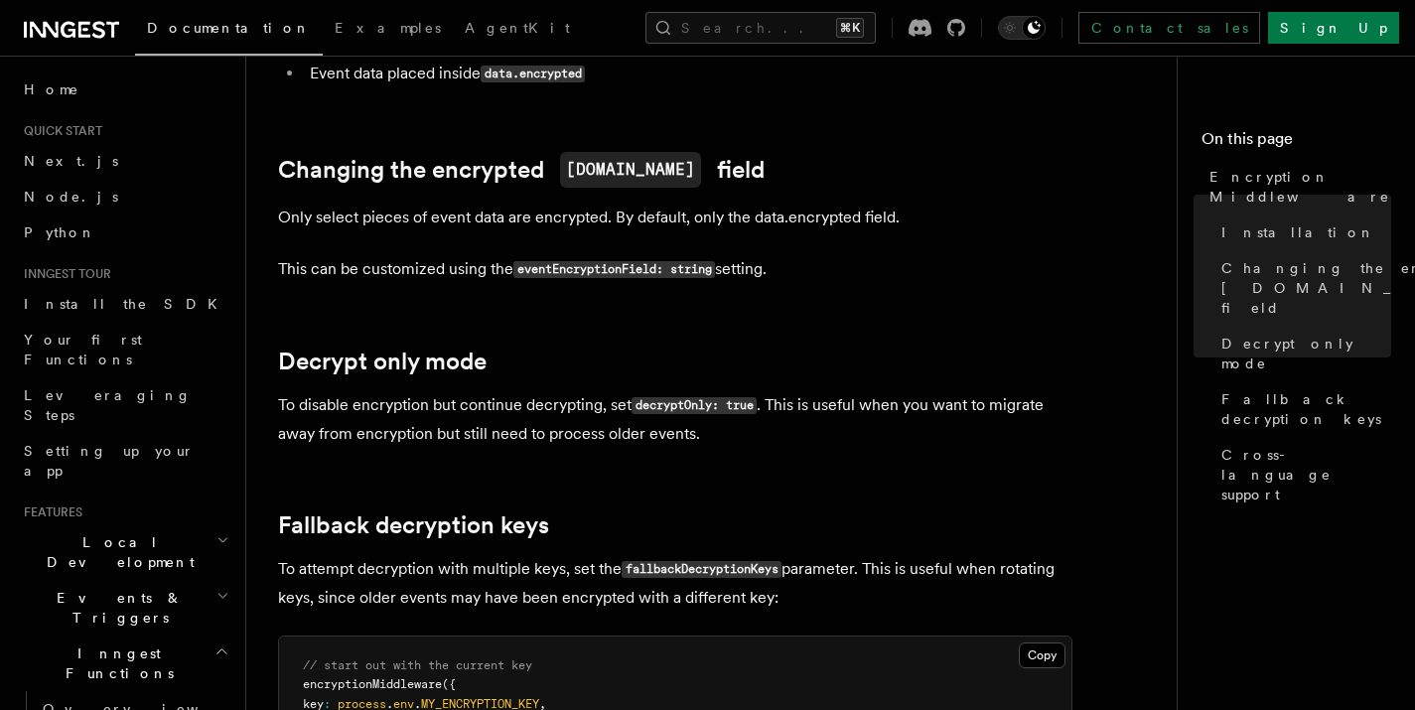
click at [325, 391] on p "To disable encryption but continue decrypting, set decryptOnly: true . This is …" at bounding box center [675, 419] width 794 height 57
click at [493, 391] on p "To disable encryption but continue decrypting, set decryptOnly: true . This is …" at bounding box center [675, 419] width 794 height 57
click at [599, 391] on p "To disable encryption but continue decrypting, set decryptOnly: true . This is …" at bounding box center [675, 419] width 794 height 57
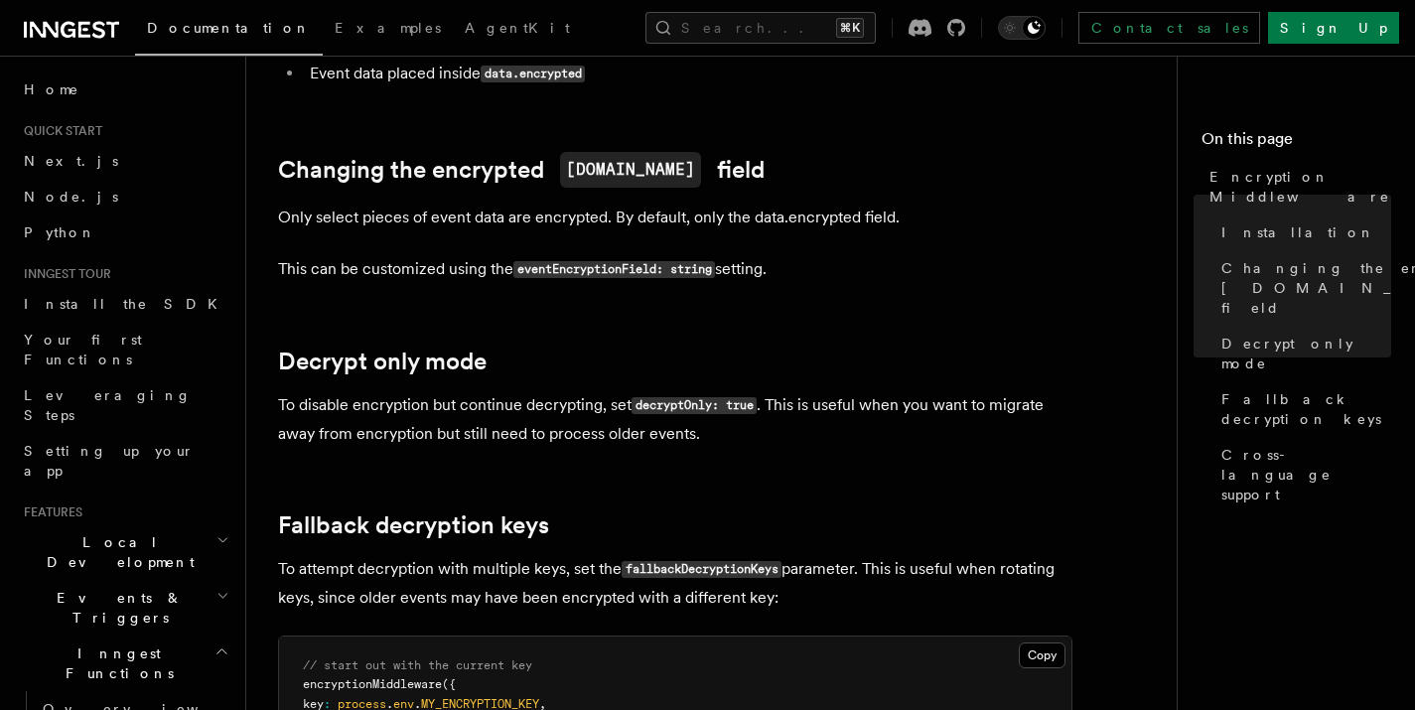
click at [578, 391] on p "To disable encryption but continue decrypting, set decryptOnly: true . This is …" at bounding box center [675, 419] width 794 height 57
click at [674, 397] on code "decryptOnly: true" at bounding box center [693, 405] width 125 height 17
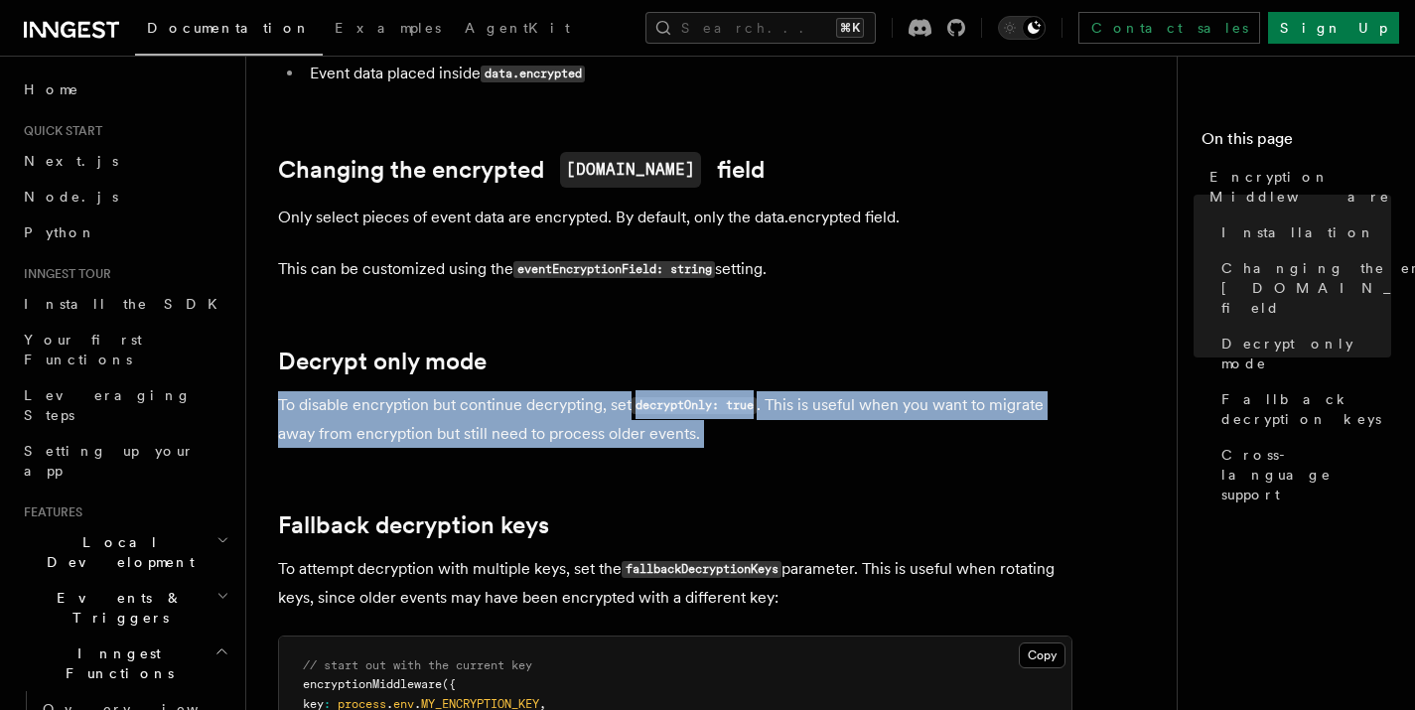
click at [674, 397] on code "decryptOnly: true" at bounding box center [693, 405] width 125 height 17
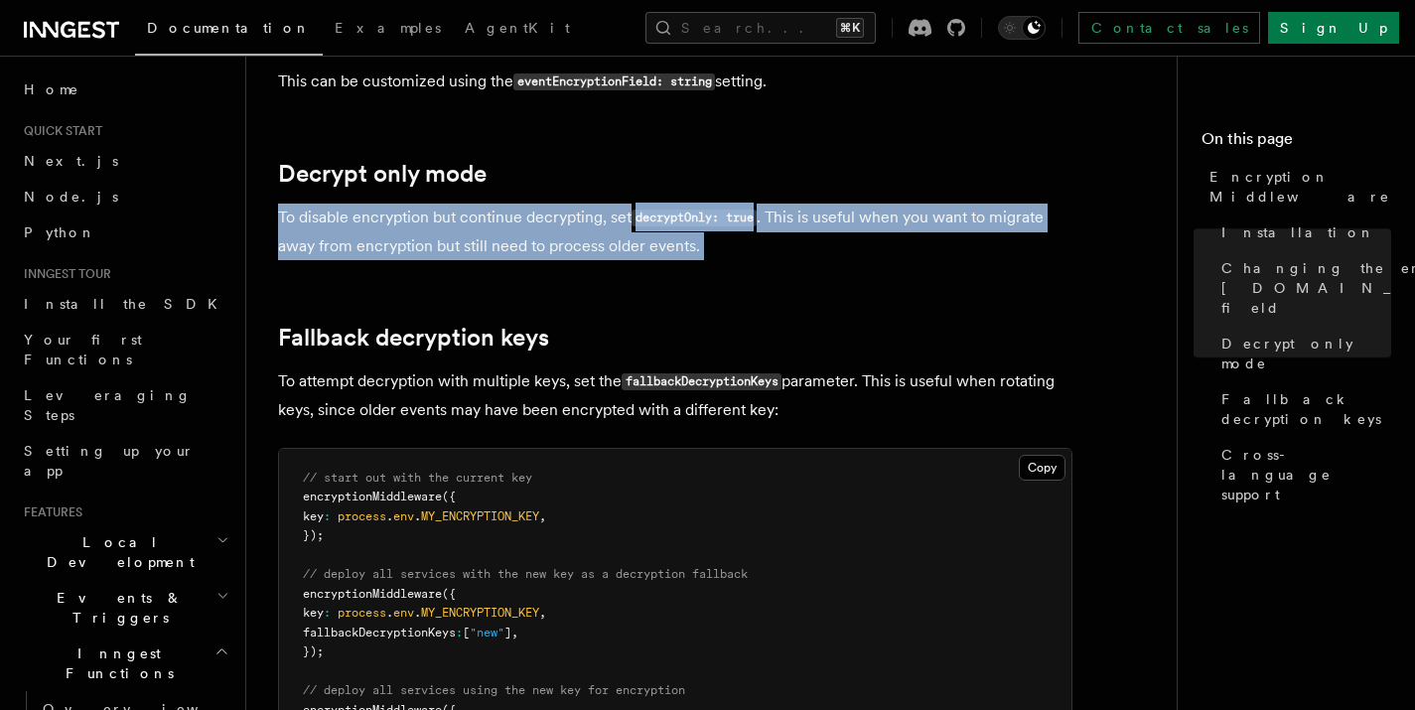
scroll to position [1076, 0]
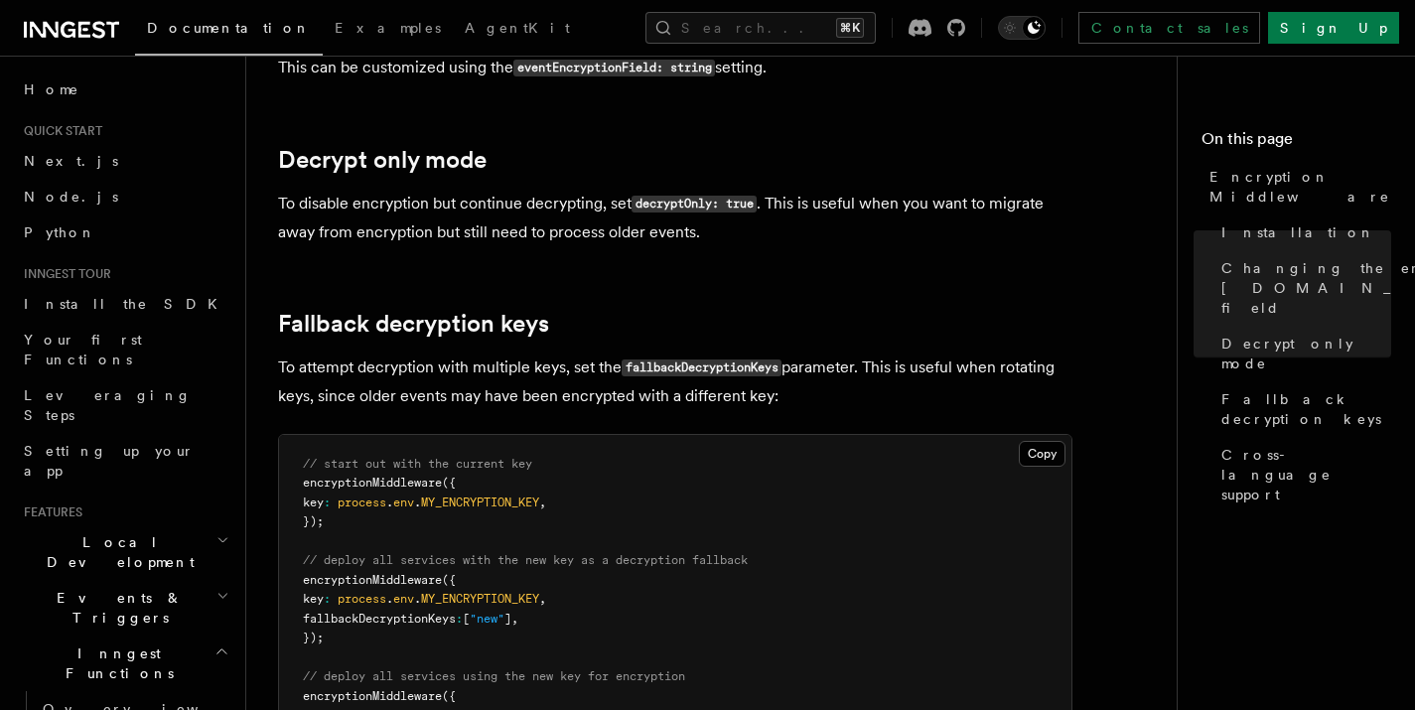
click at [406, 353] on p "To attempt decryption with multiple keys, set the fallbackDecryptionKeys parame…" at bounding box center [675, 381] width 794 height 57
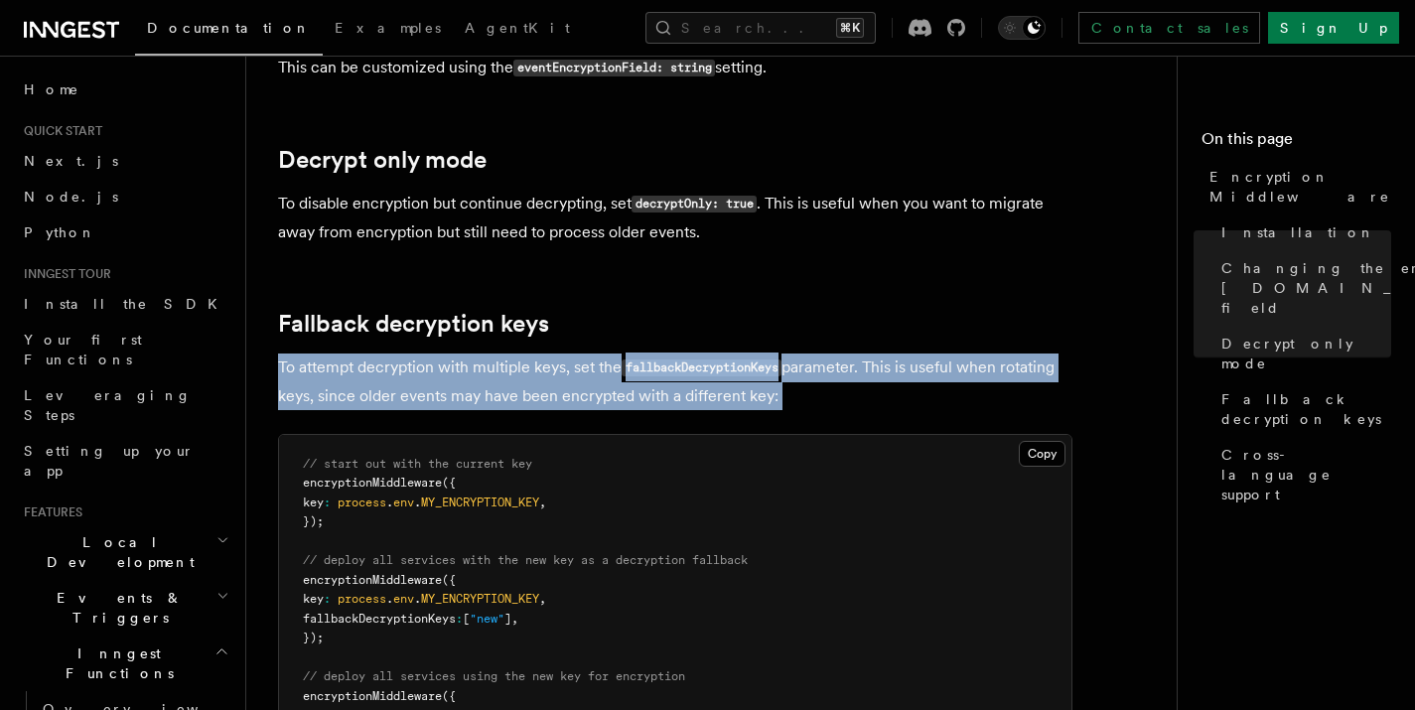
click at [406, 353] on p "To attempt decryption with multiple keys, set the fallbackDecryptionKeys parame…" at bounding box center [675, 381] width 794 height 57
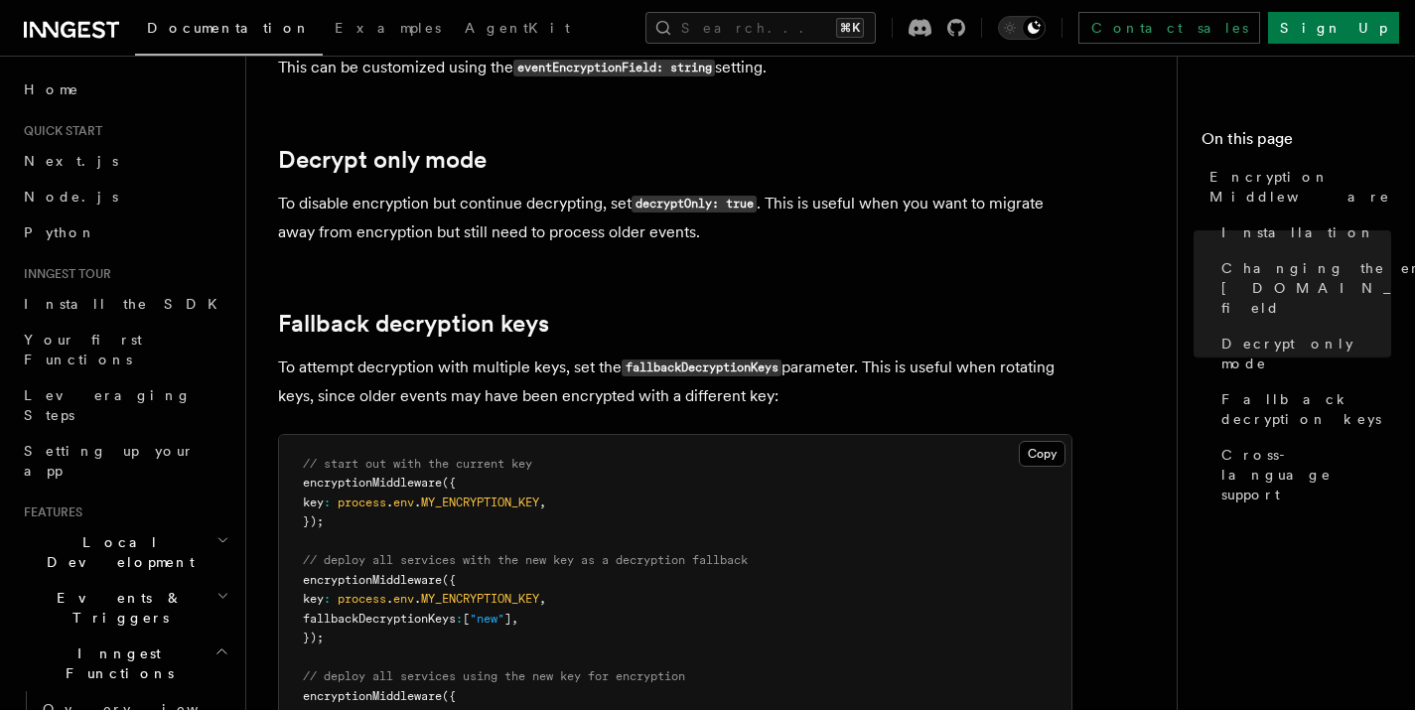
click at [519, 353] on p "To attempt decryption with multiple keys, set the fallbackDecryptionKeys parame…" at bounding box center [675, 381] width 794 height 57
click at [713, 359] on code "fallbackDecryptionKeys" at bounding box center [701, 367] width 160 height 17
click at [937, 353] on p "To attempt decryption with multiple keys, set the fallbackDecryptionKeys parame…" at bounding box center [675, 381] width 794 height 57
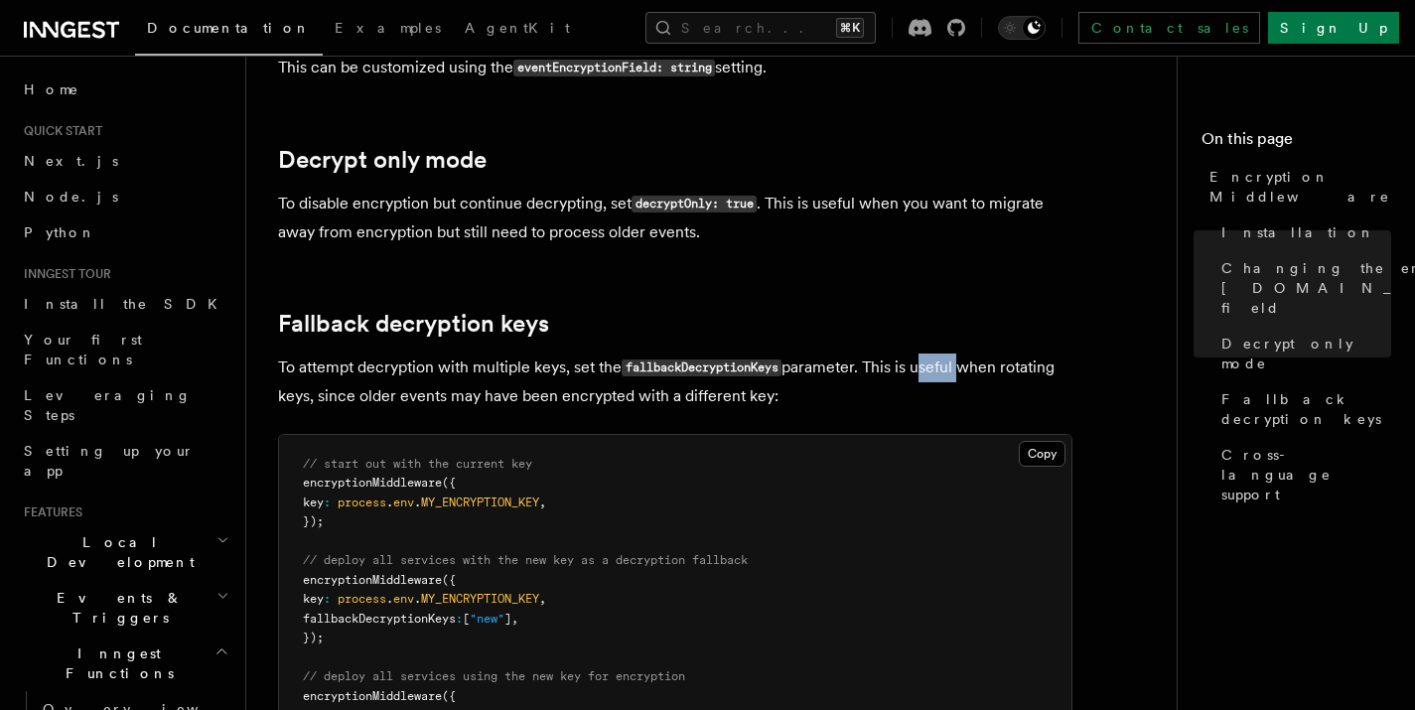
click at [937, 353] on p "To attempt decryption with multiple keys, set the fallbackDecryptionKeys parame…" at bounding box center [675, 381] width 794 height 57
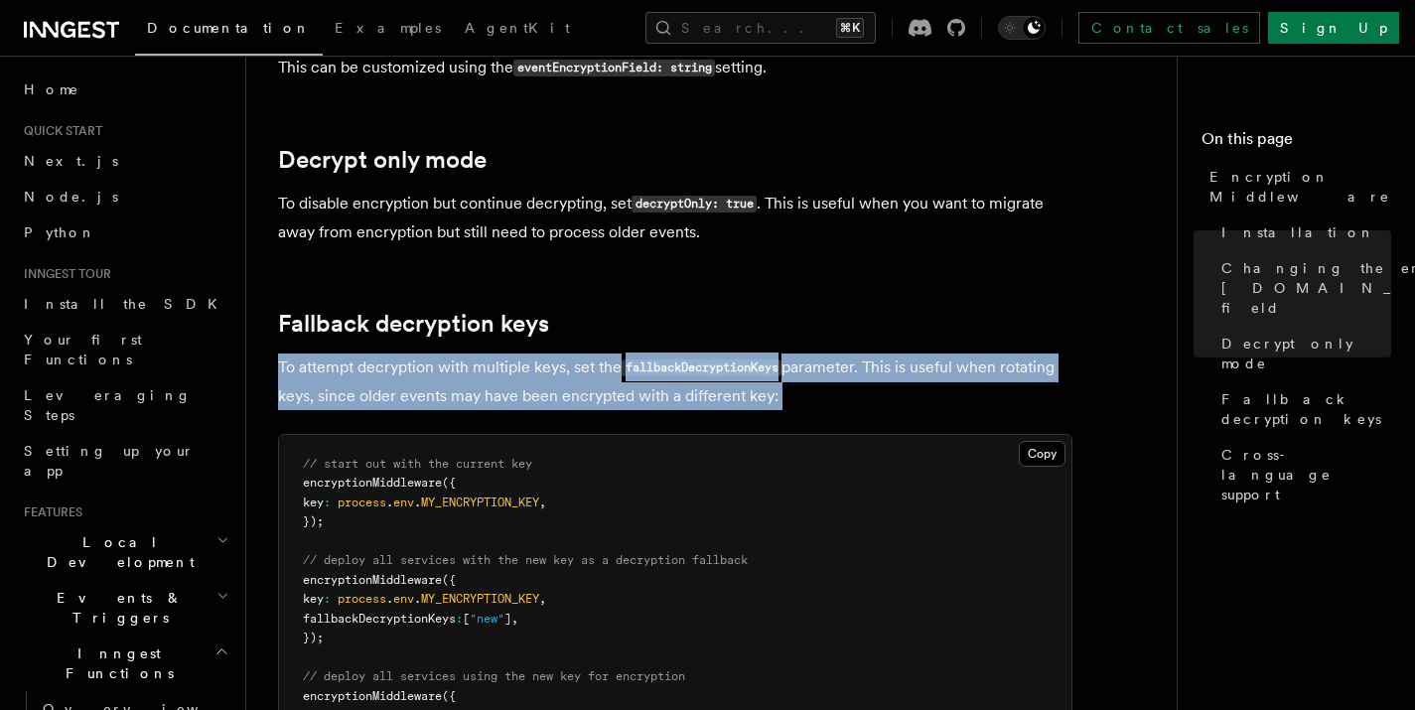
click at [937, 353] on p "To attempt decryption with multiple keys, set the fallbackDecryptionKeys parame…" at bounding box center [675, 381] width 794 height 57
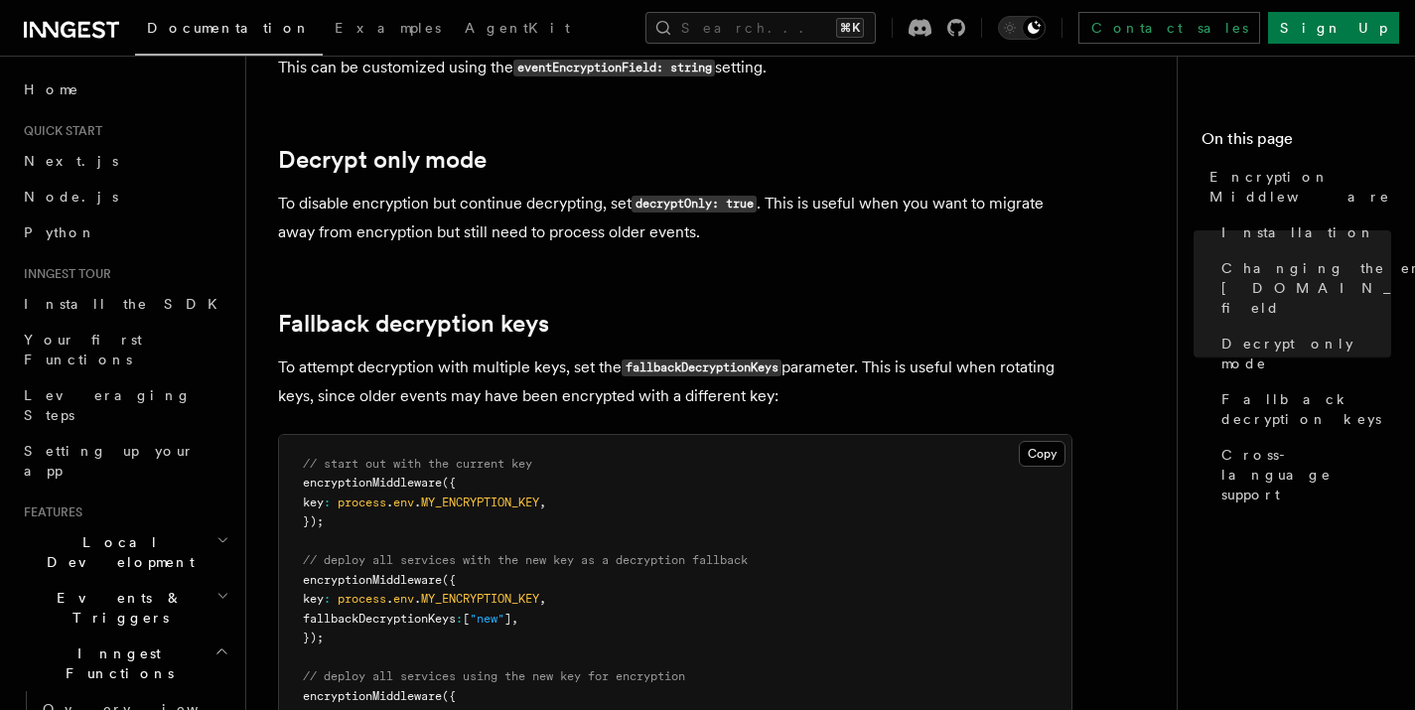
click at [389, 375] on p "To attempt decryption with multiple keys, set the fallbackDecryptionKeys parame…" at bounding box center [675, 381] width 794 height 57
click at [388, 374] on p "To attempt decryption with multiple keys, set the fallbackDecryptionKeys parame…" at bounding box center [675, 381] width 794 height 57
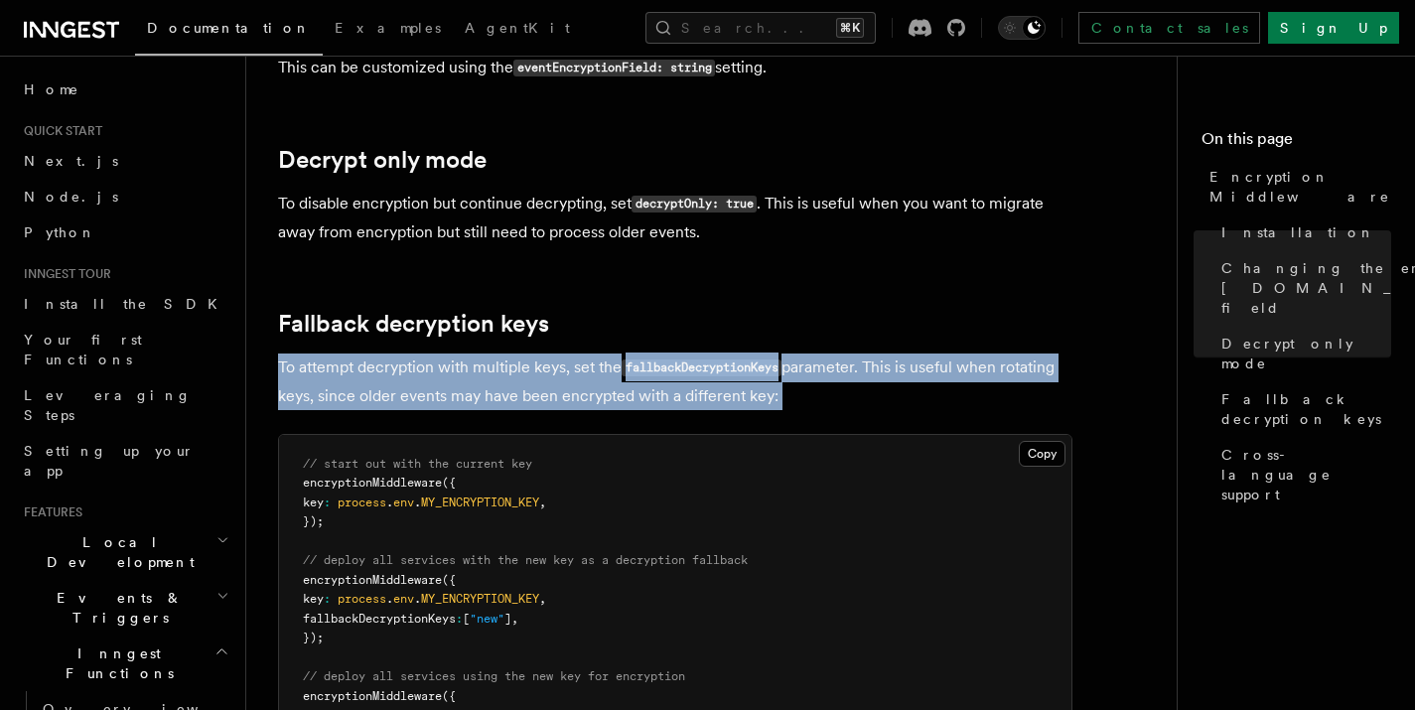
click at [388, 374] on p "To attempt decryption with multiple keys, set the fallbackDecryptionKeys parame…" at bounding box center [675, 381] width 794 height 57
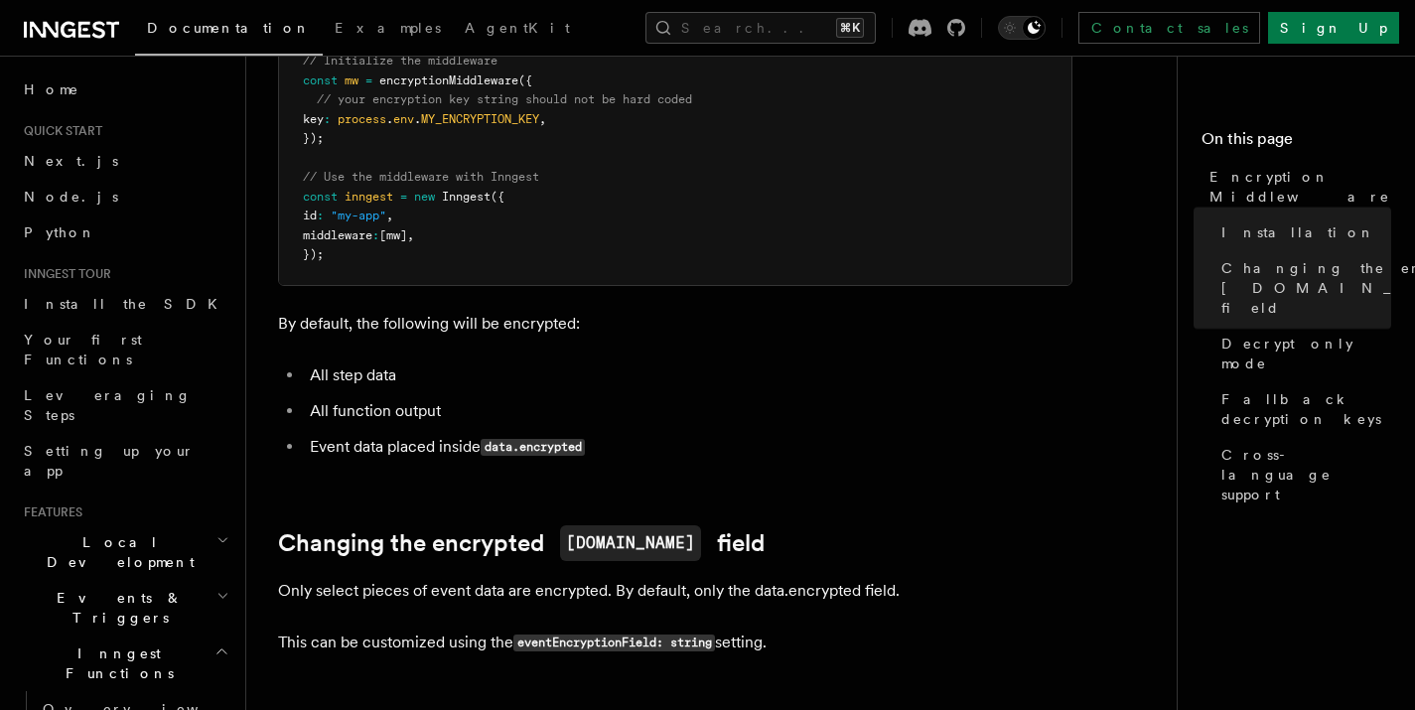
scroll to position [0, 0]
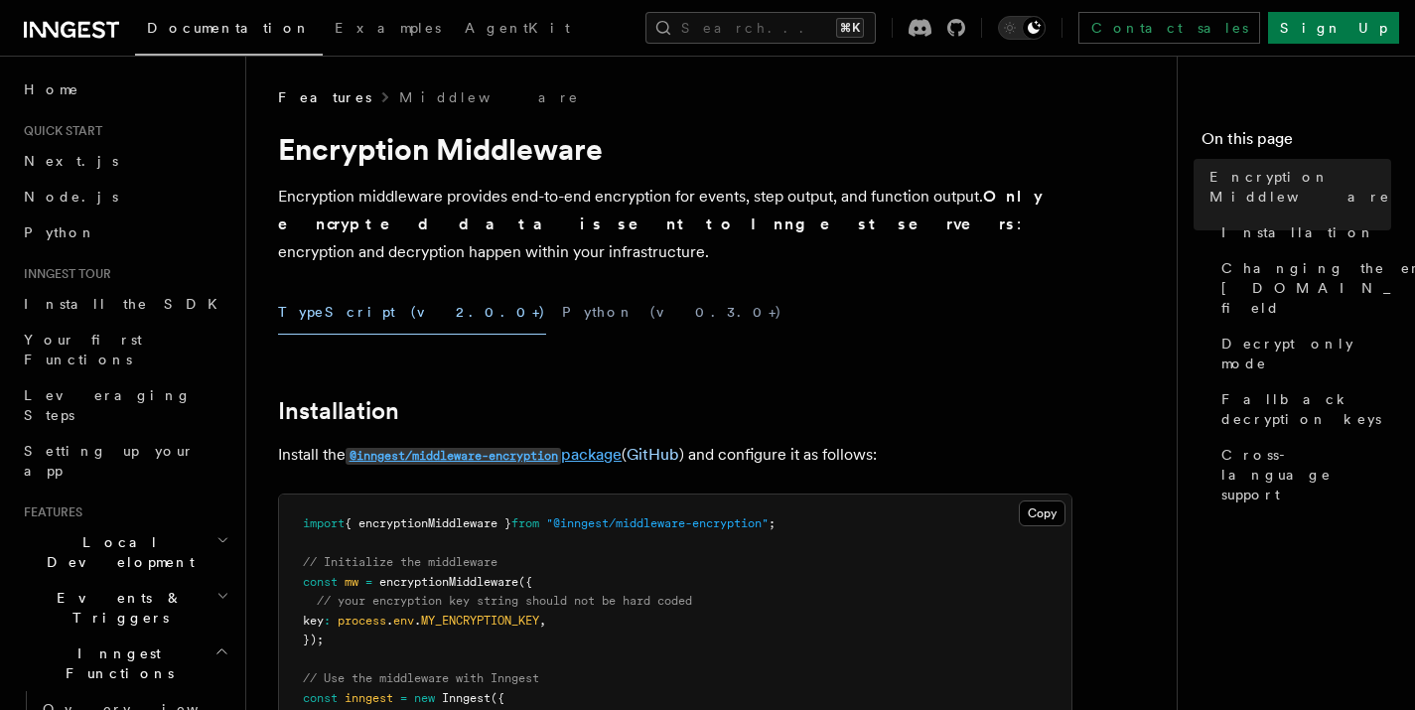
click at [507, 448] on code "@inngest/middleware-encryption" at bounding box center [452, 456] width 215 height 17
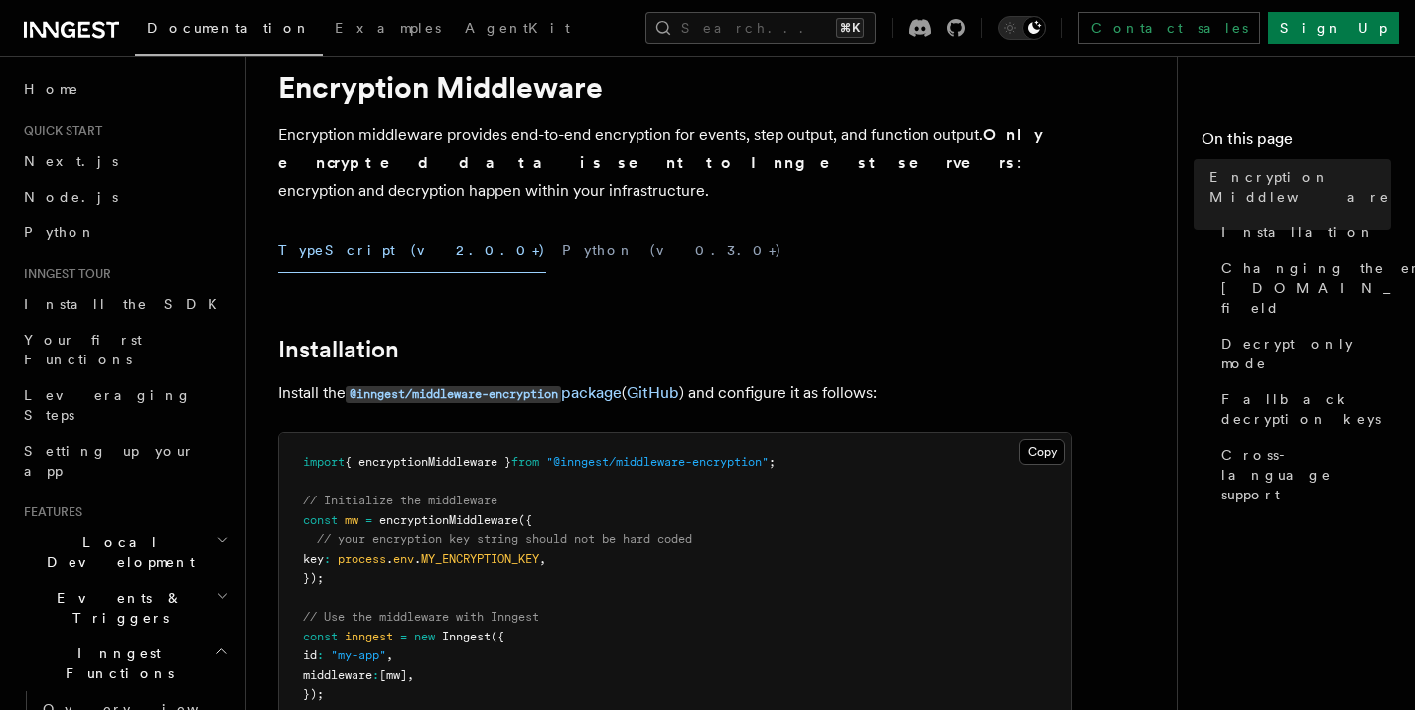
scroll to position [96, 0]
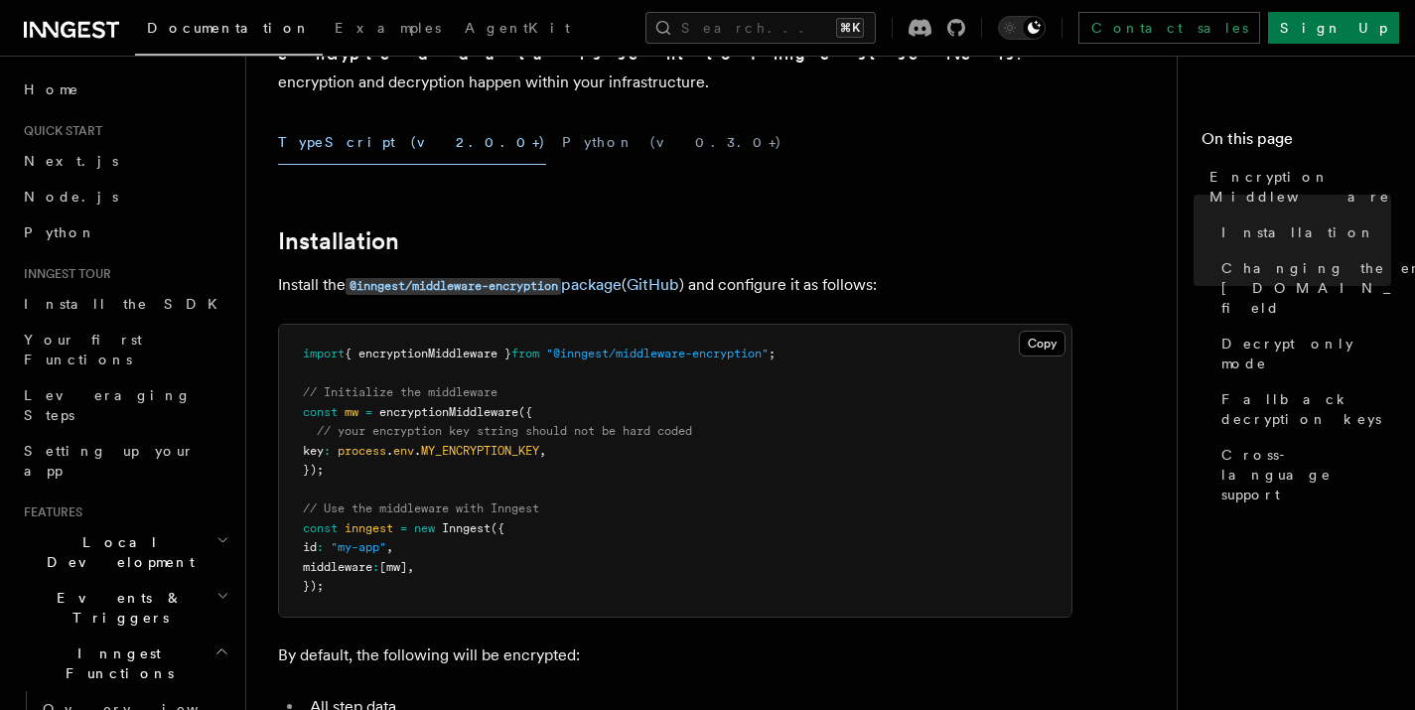
scroll to position [114, 0]
